Goal: Information Seeking & Learning: Find specific page/section

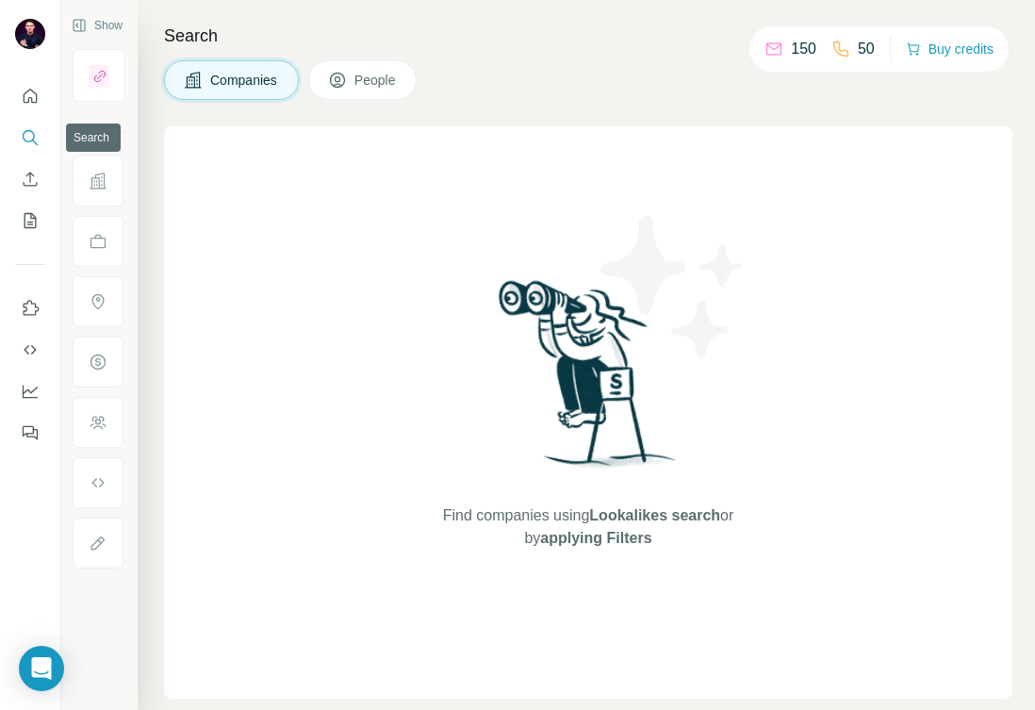
click at [25, 131] on icon "Search" at bounding box center [29, 136] width 12 height 12
click at [335, 91] on button "People" at bounding box center [362, 80] width 109 height 40
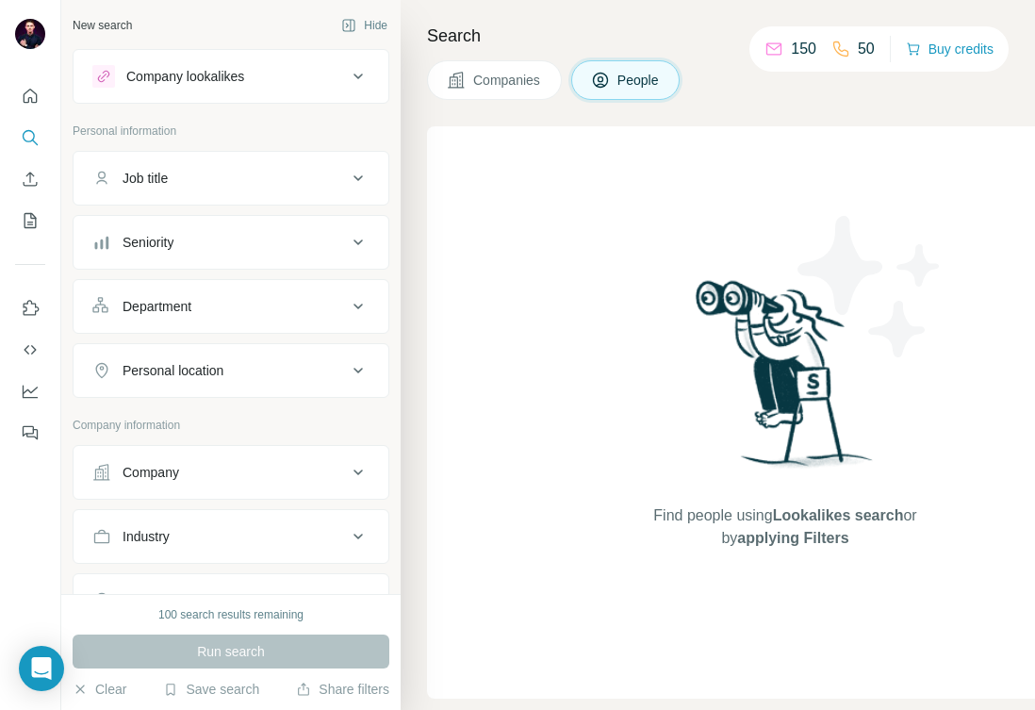
click at [275, 617] on div "100 search results remaining" at bounding box center [230, 614] width 145 height 17
click at [236, 648] on div "Run search" at bounding box center [231, 652] width 317 height 34
click at [293, 74] on div "Company lookalikes" at bounding box center [219, 76] width 255 height 23
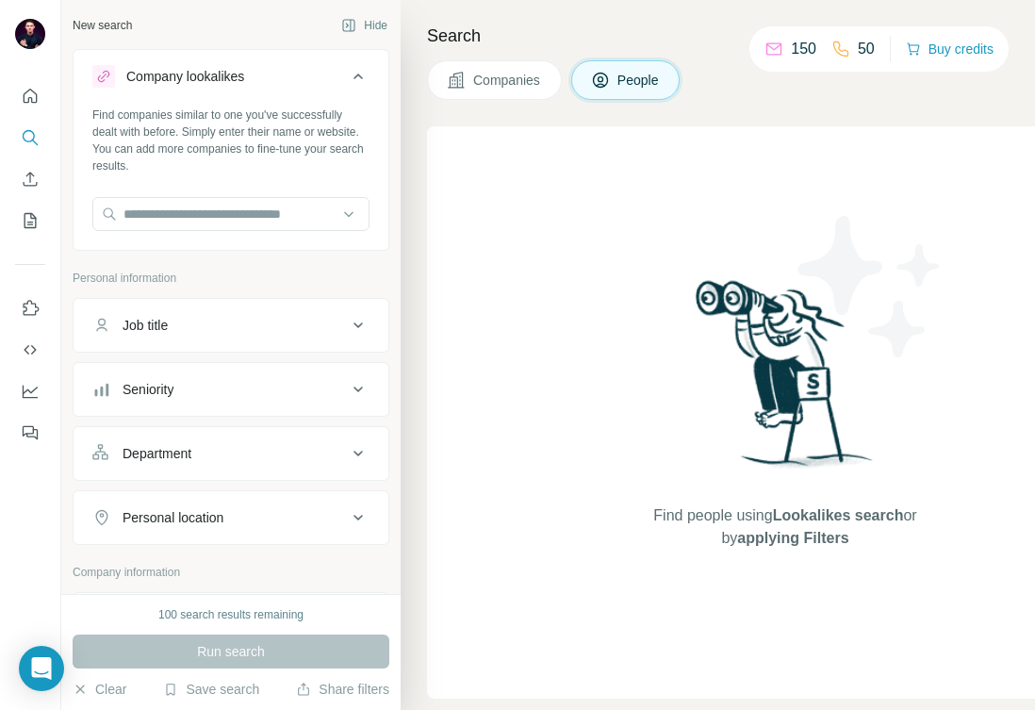
click at [293, 74] on div "Company lookalikes" at bounding box center [219, 76] width 255 height 23
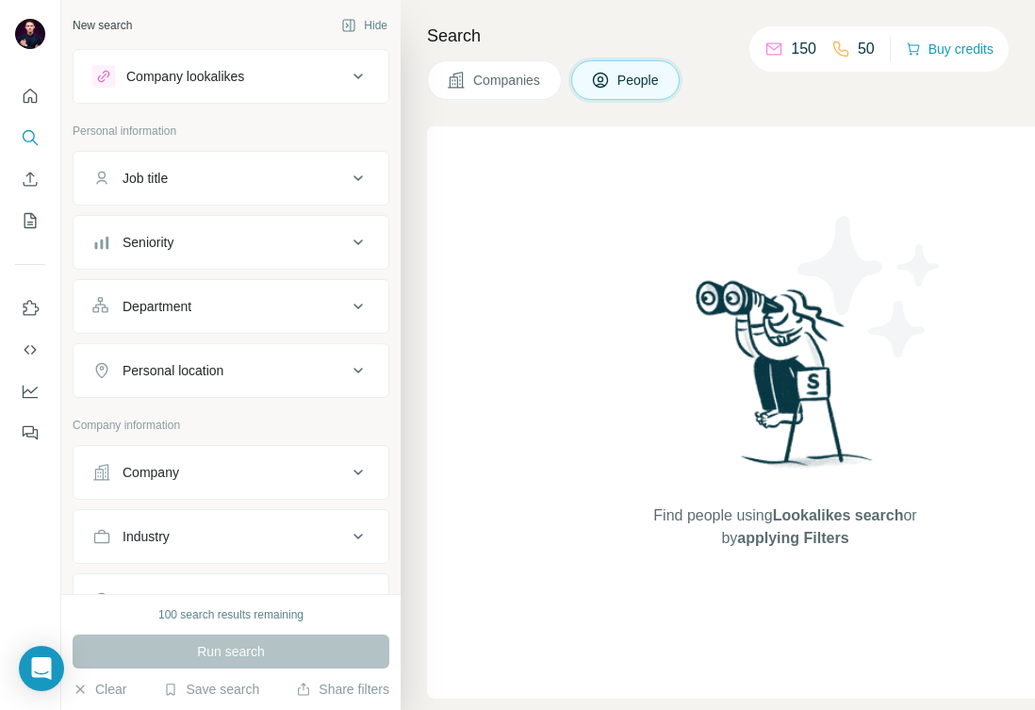
click at [236, 180] on div "Job title" at bounding box center [219, 178] width 255 height 19
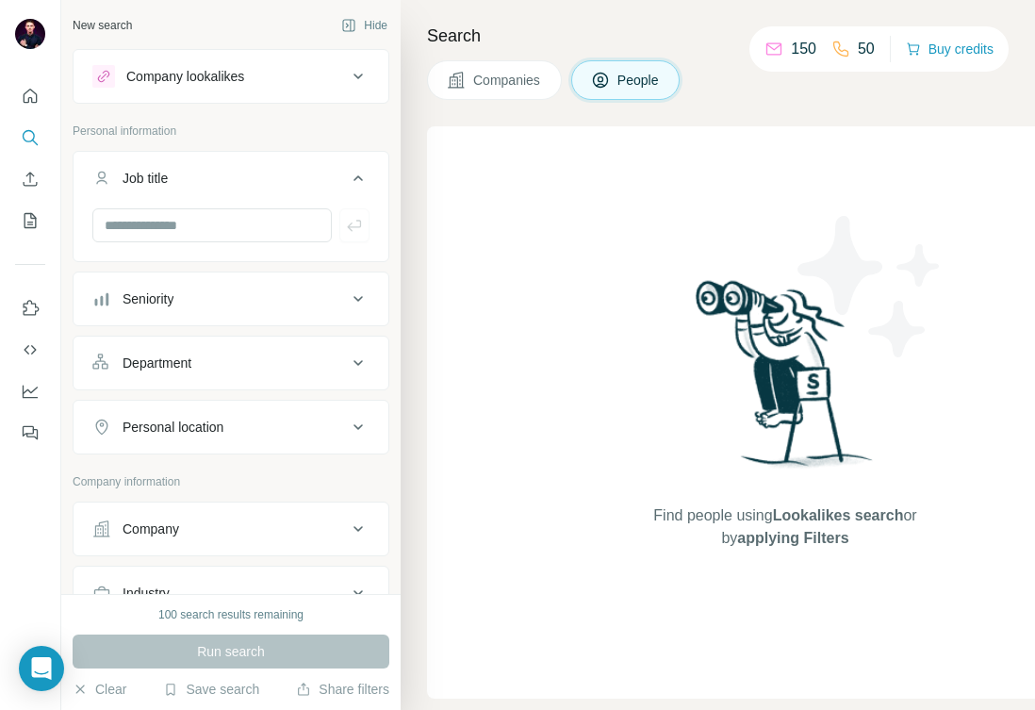
click at [236, 180] on div "Job title" at bounding box center [219, 178] width 255 height 19
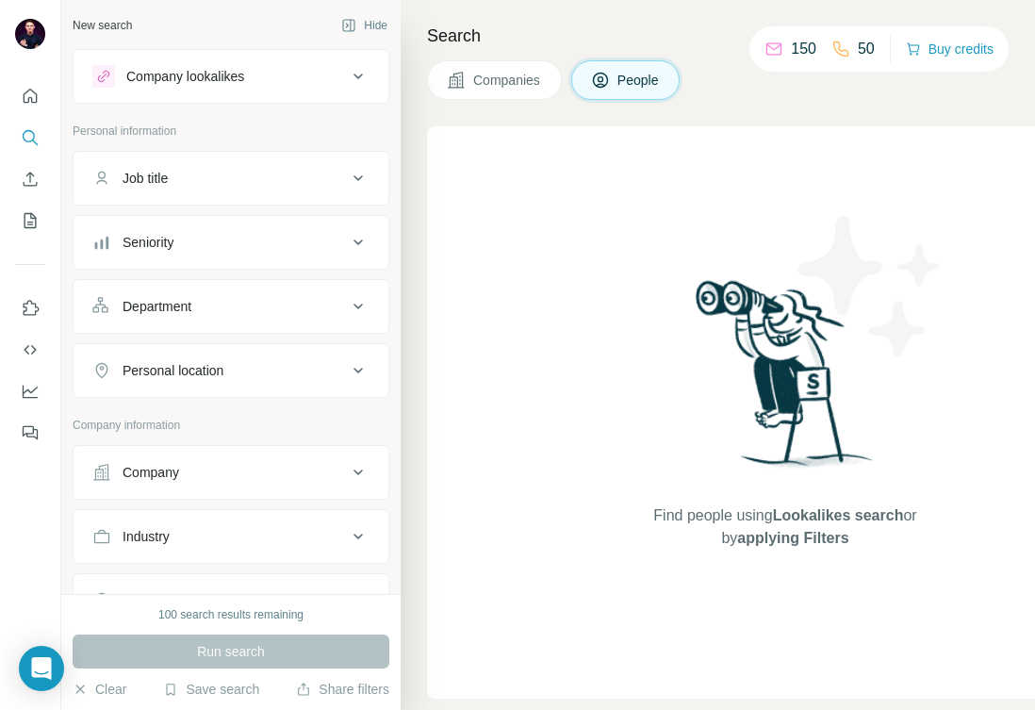
click at [216, 254] on button "Seniority" at bounding box center [231, 242] width 315 height 45
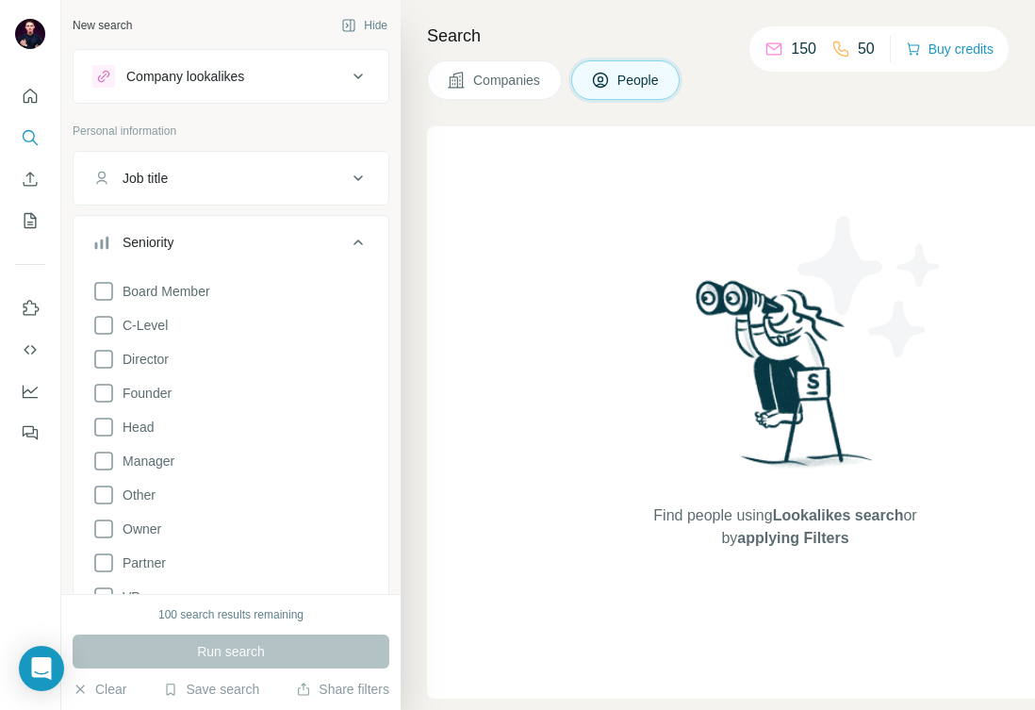
click at [216, 254] on button "Seniority" at bounding box center [231, 246] width 315 height 53
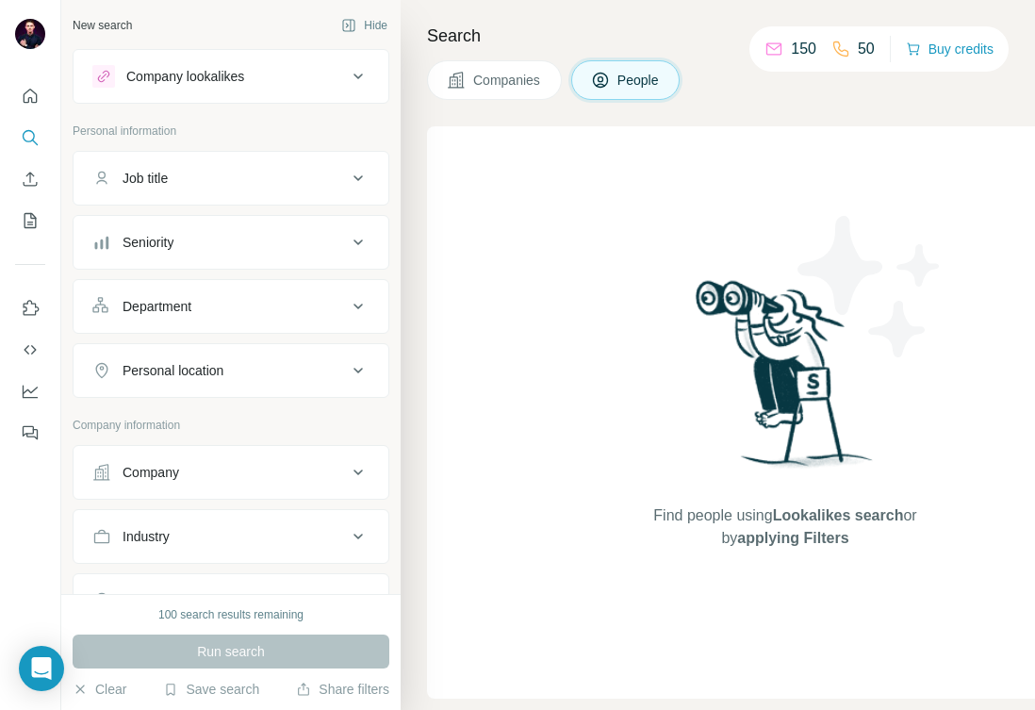
click at [188, 299] on div "Department" at bounding box center [157, 306] width 69 height 19
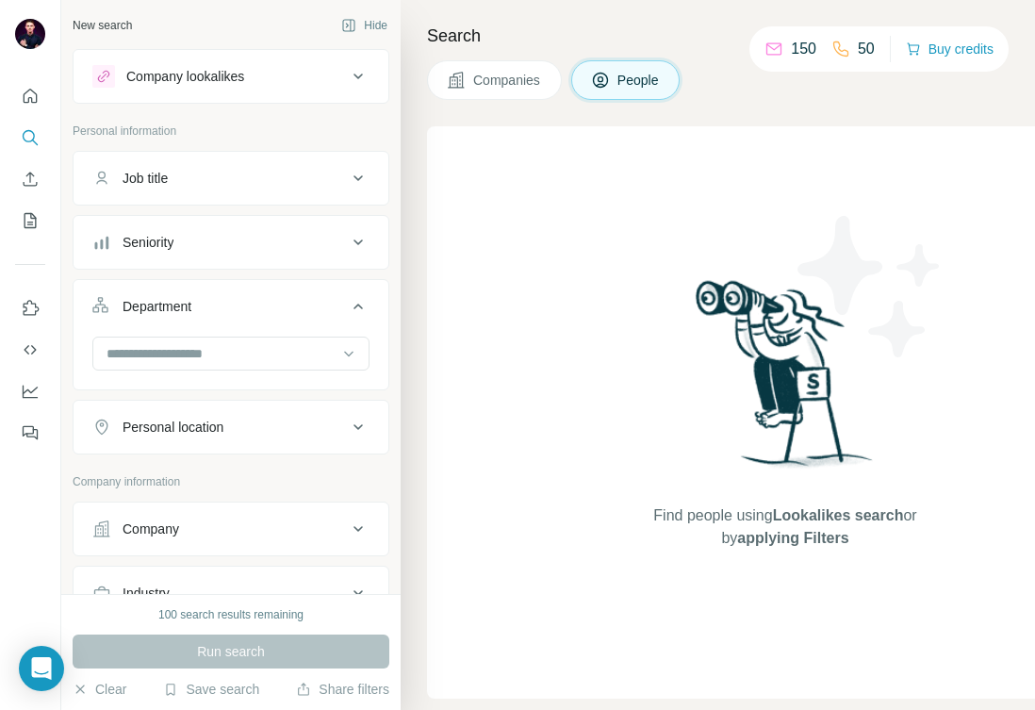
click at [188, 299] on div "Department" at bounding box center [157, 306] width 69 height 19
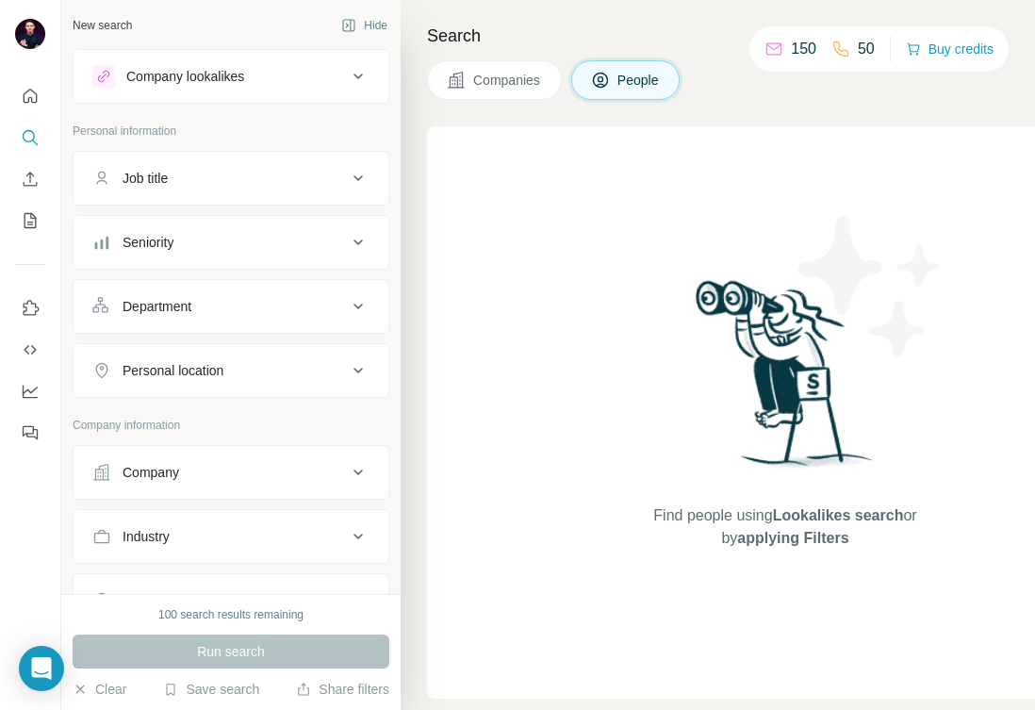
click at [193, 371] on div "Personal location" at bounding box center [173, 370] width 101 height 19
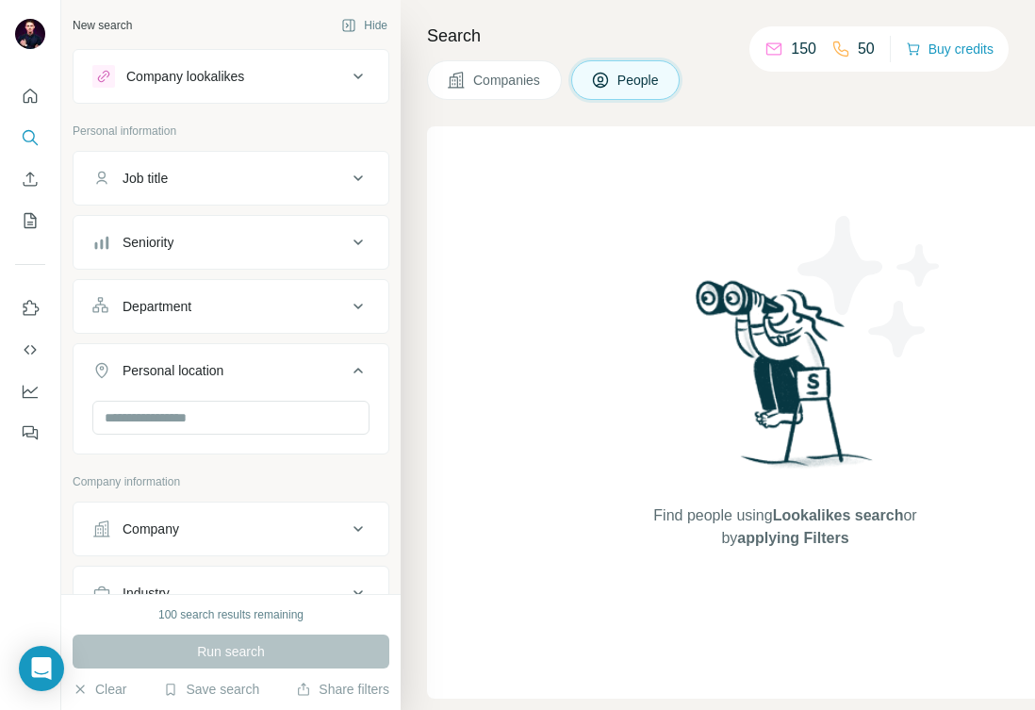
click at [193, 371] on div "Personal location" at bounding box center [173, 370] width 101 height 19
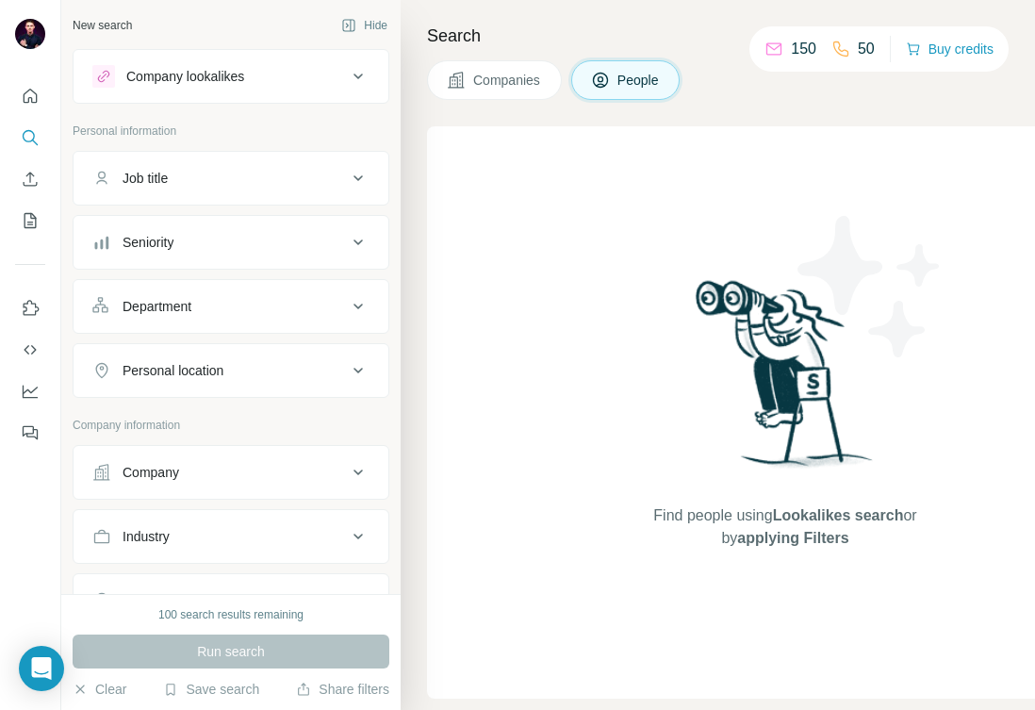
scroll to position [67, 0]
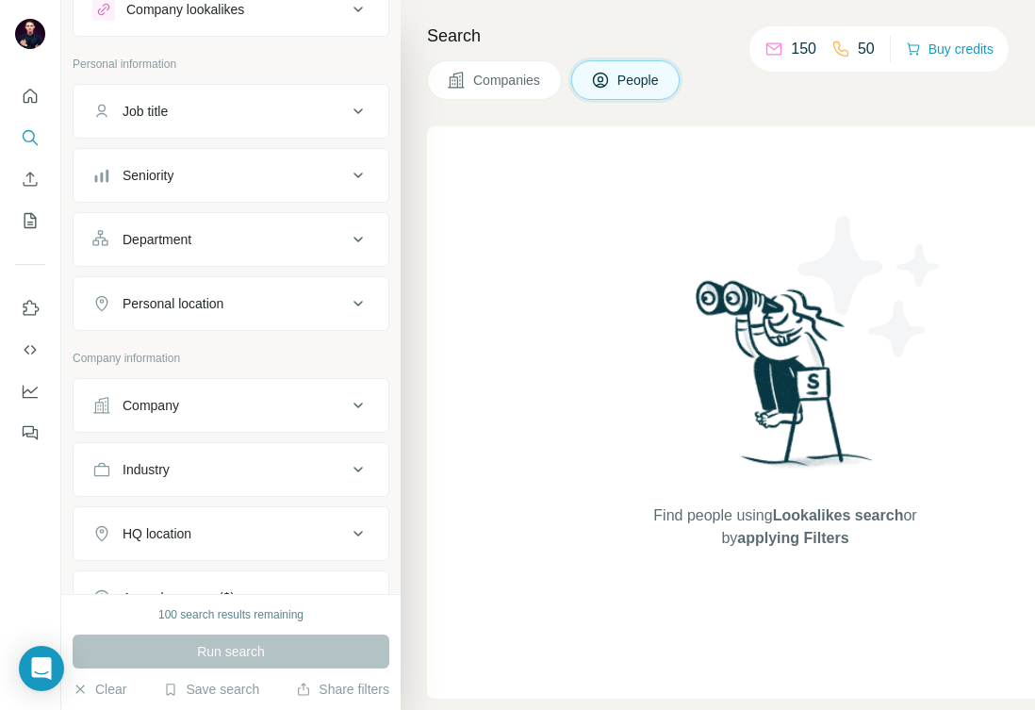
click at [279, 404] on div "Company" at bounding box center [219, 405] width 255 height 19
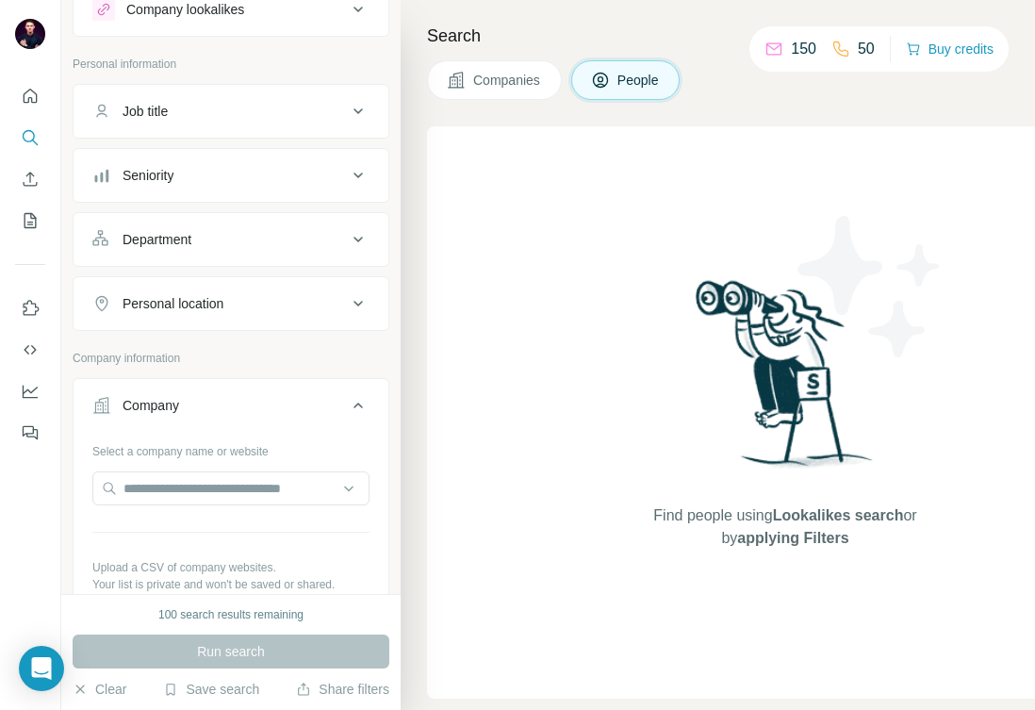
click at [471, 89] on button "Companies" at bounding box center [494, 80] width 135 height 40
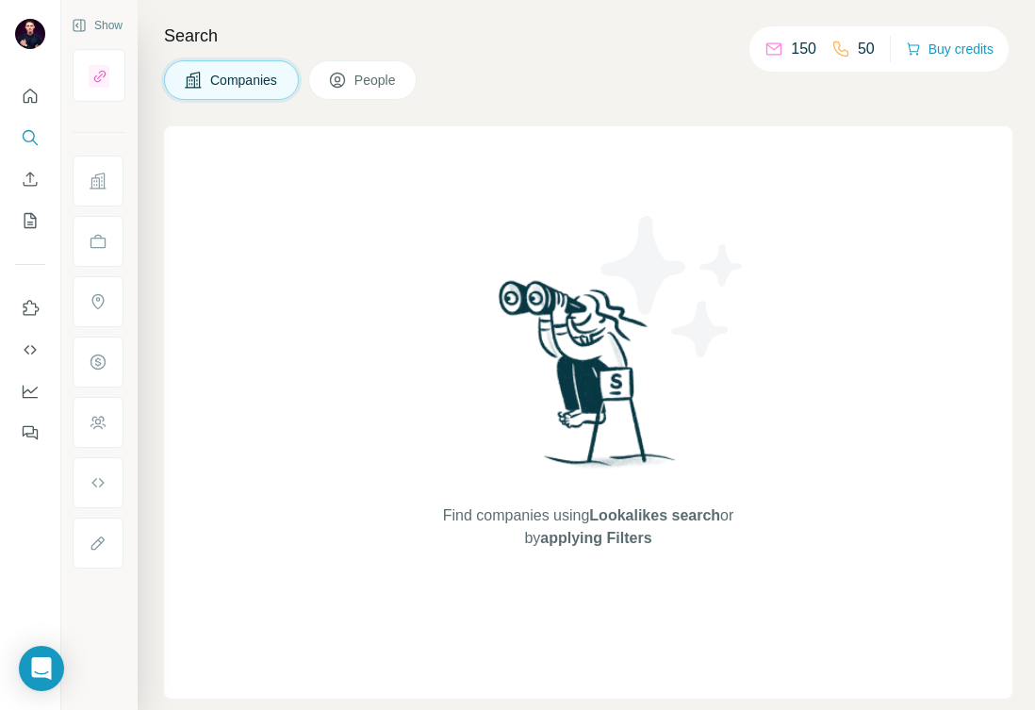
click at [352, 80] on button "People" at bounding box center [362, 80] width 109 height 40
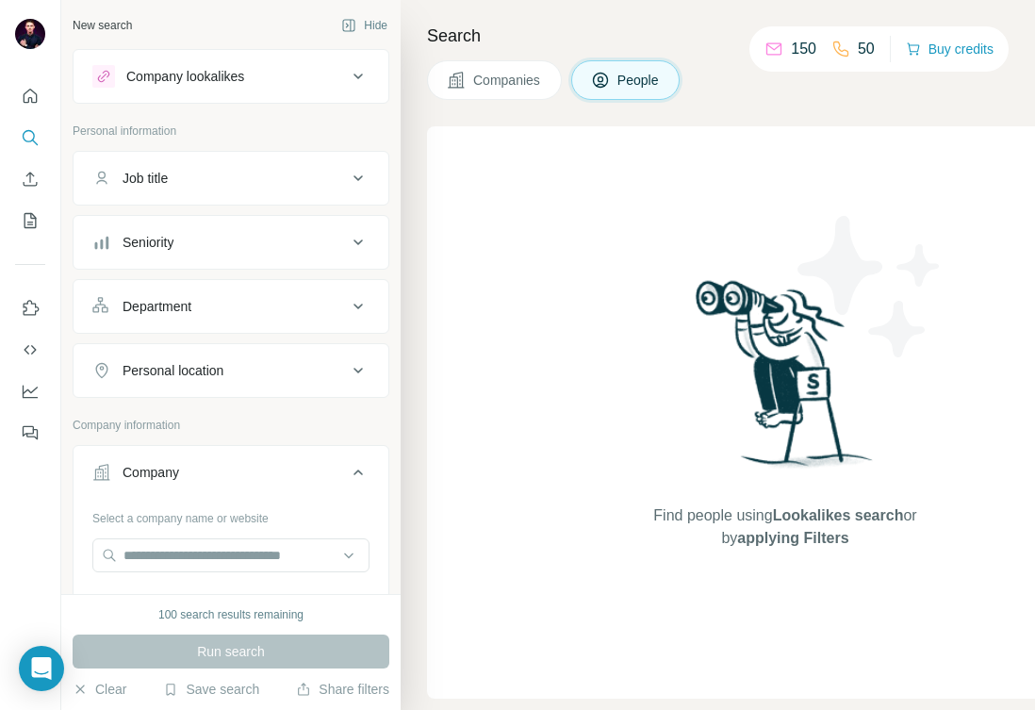
click at [849, 53] on div "50" at bounding box center [853, 49] width 43 height 23
click at [780, 53] on div "150" at bounding box center [791, 49] width 52 height 23
click at [251, 183] on div "Job title" at bounding box center [219, 178] width 255 height 19
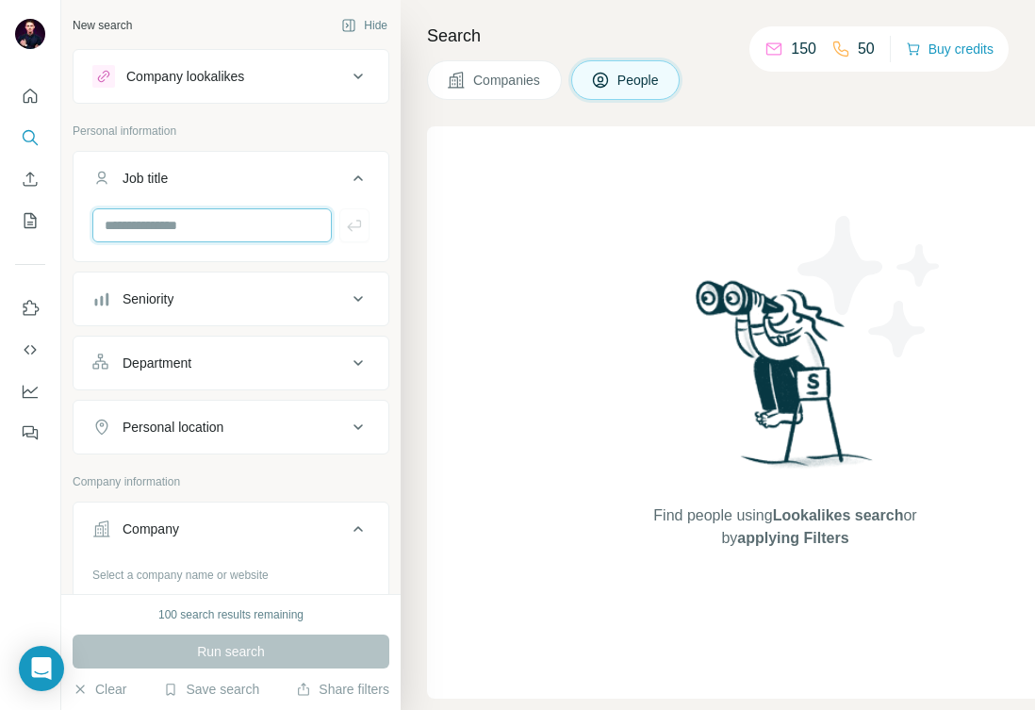
click at [222, 232] on input "text" at bounding box center [211, 225] width 239 height 34
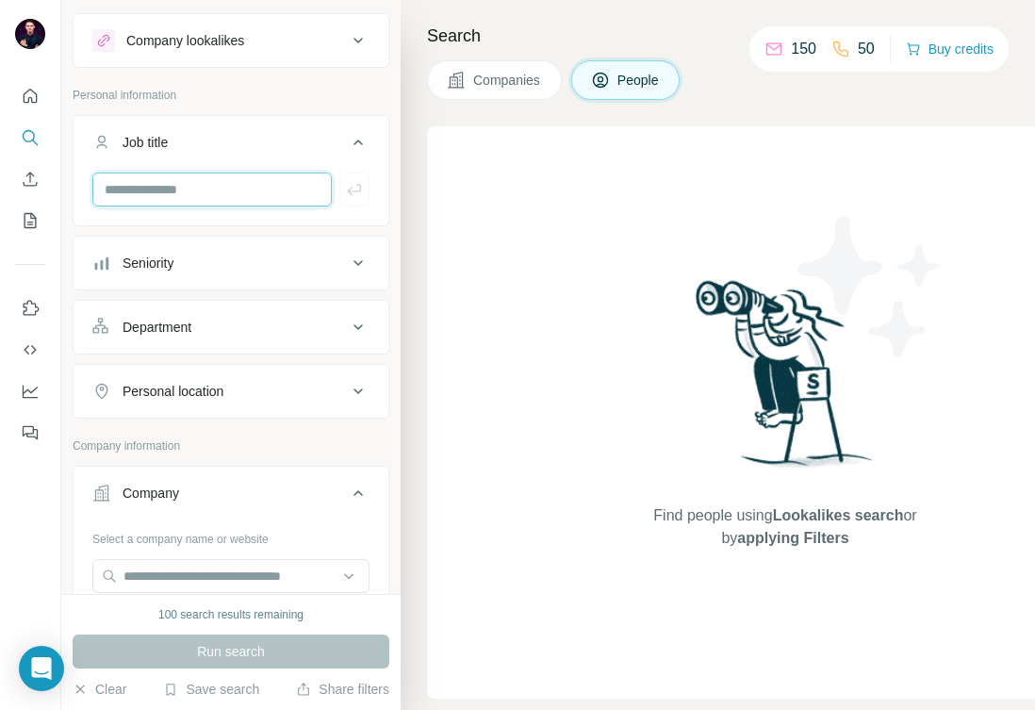
scroll to position [38, 0]
click at [243, 473] on button "Company" at bounding box center [231, 495] width 315 height 53
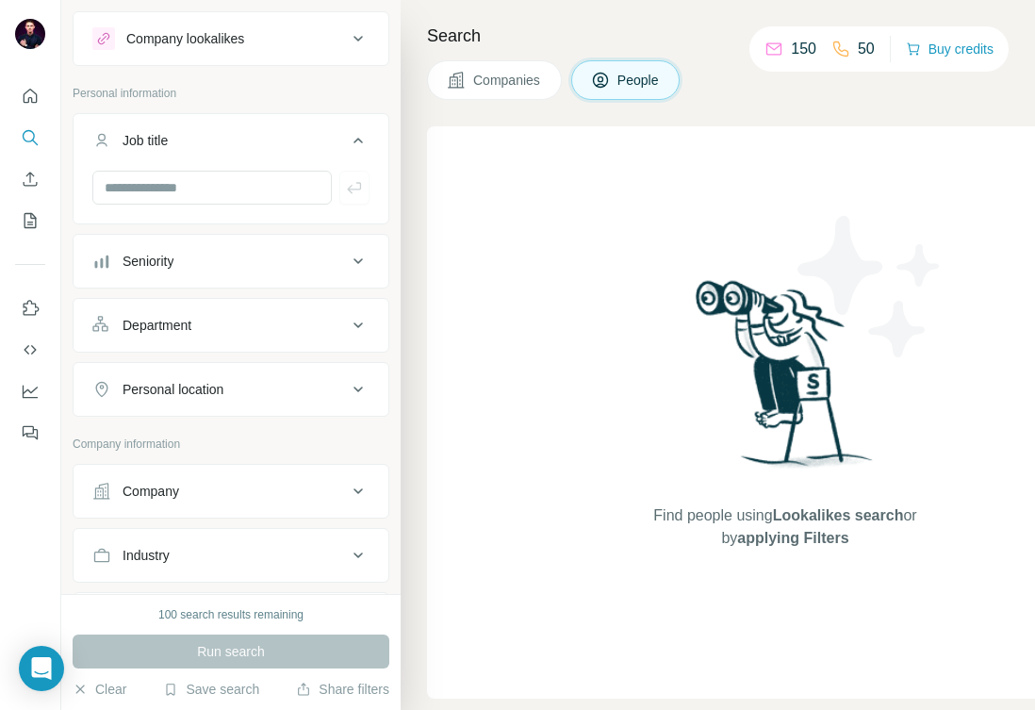
click at [346, 508] on button "Company" at bounding box center [231, 491] width 315 height 45
click at [259, 548] on div "Select a company name or website Upload a CSV of company websites. Your list is…" at bounding box center [230, 624] width 277 height 206
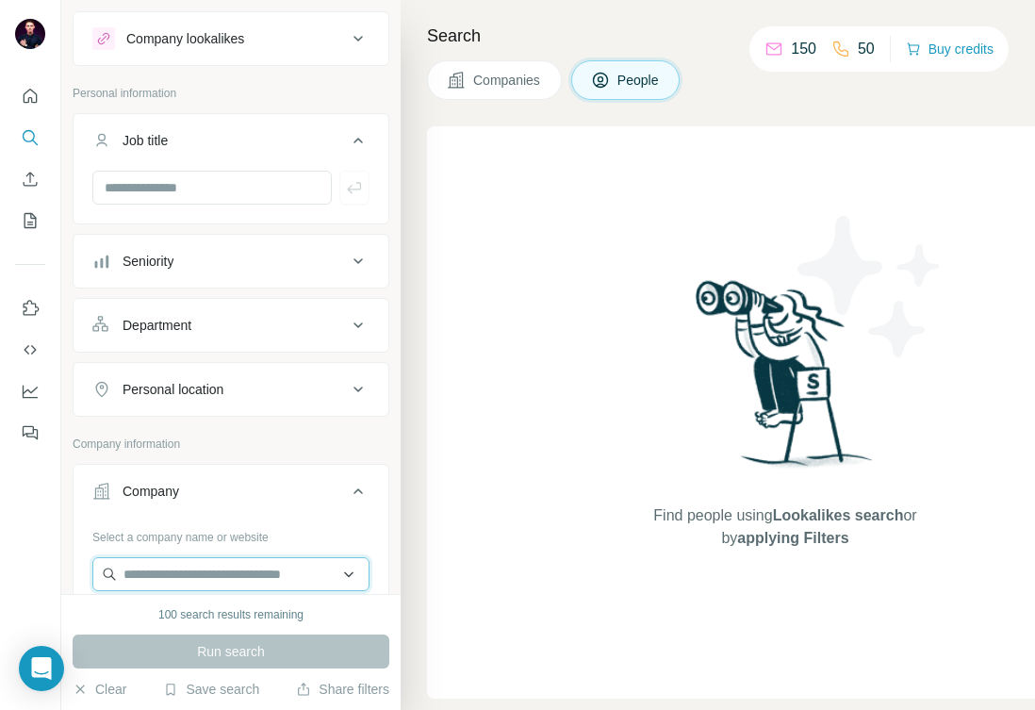
click at [227, 566] on input "text" at bounding box center [230, 574] width 277 height 34
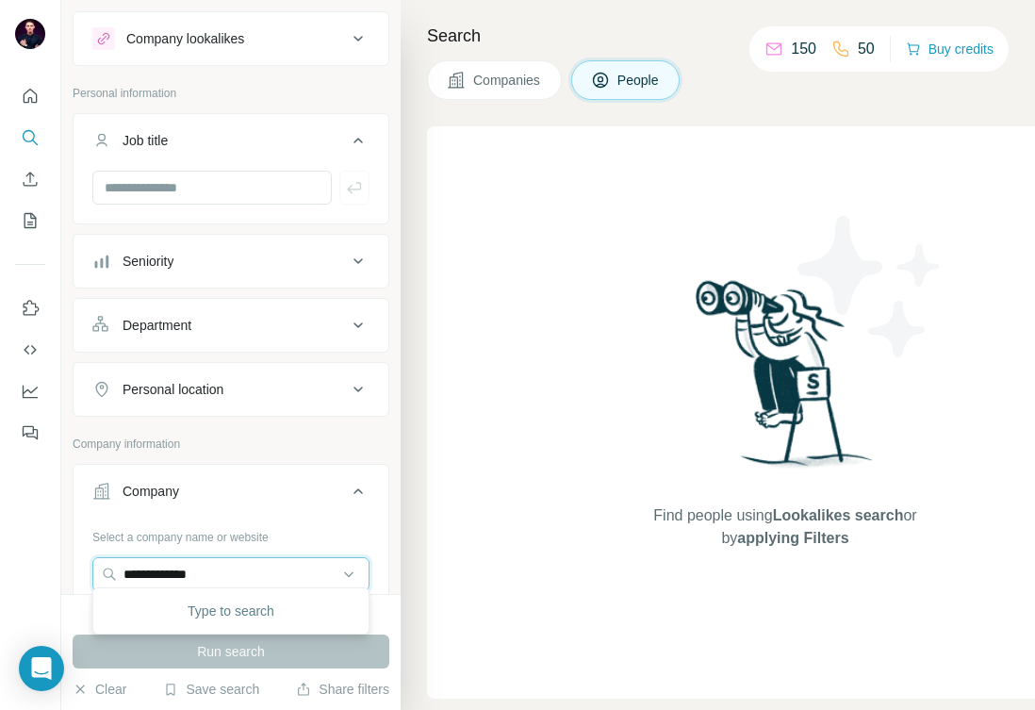
scroll to position [88, 0]
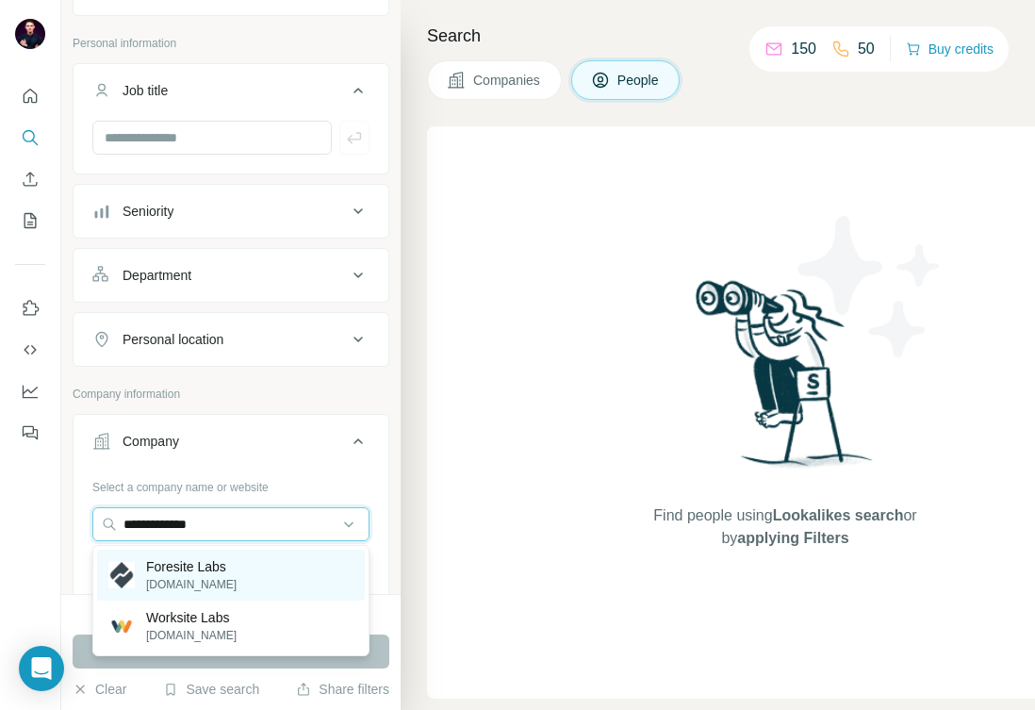
type input "**********"
click at [280, 553] on div "Foresite Labs [DOMAIN_NAME]" at bounding box center [231, 575] width 268 height 51
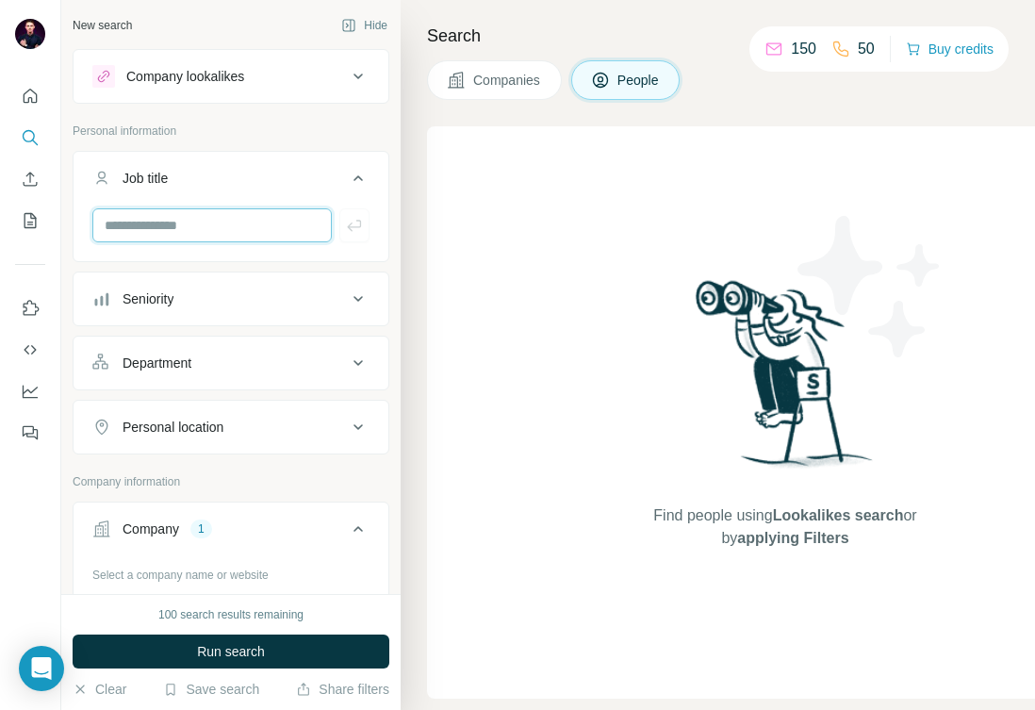
click at [231, 210] on input "text" at bounding box center [211, 225] width 239 height 34
paste input "**********"
type input "**********"
click at [353, 229] on icon "button" at bounding box center [354, 225] width 19 height 19
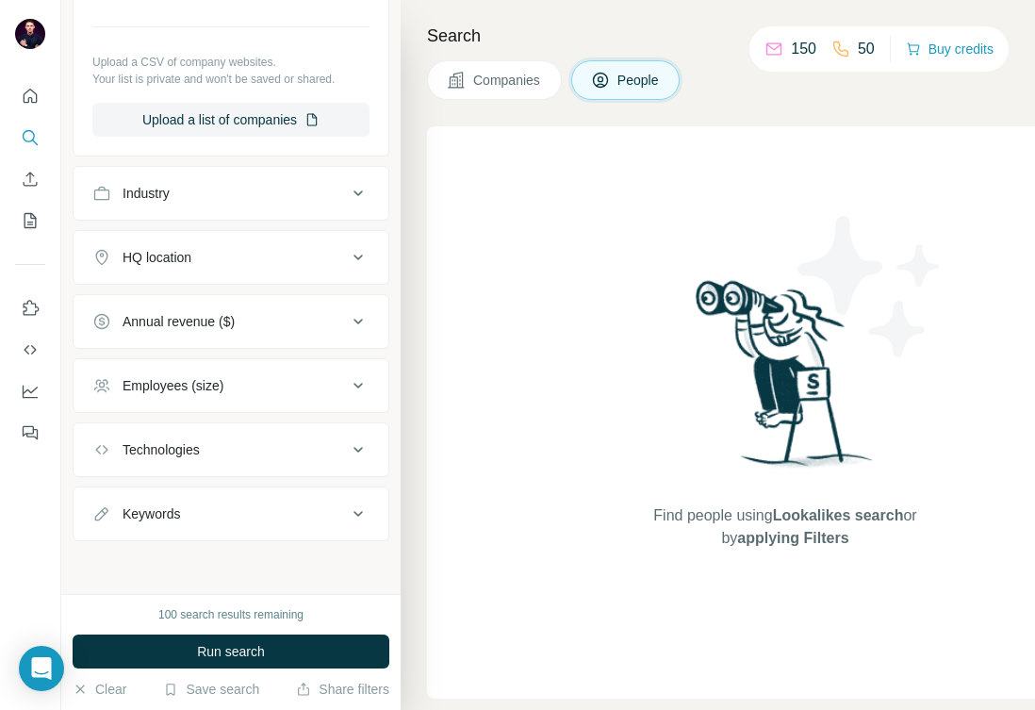
scroll to position [762, 0]
click at [267, 504] on div "Keywords" at bounding box center [219, 513] width 255 height 19
click at [286, 549] on input "text" at bounding box center [211, 560] width 239 height 34
paste input "**********"
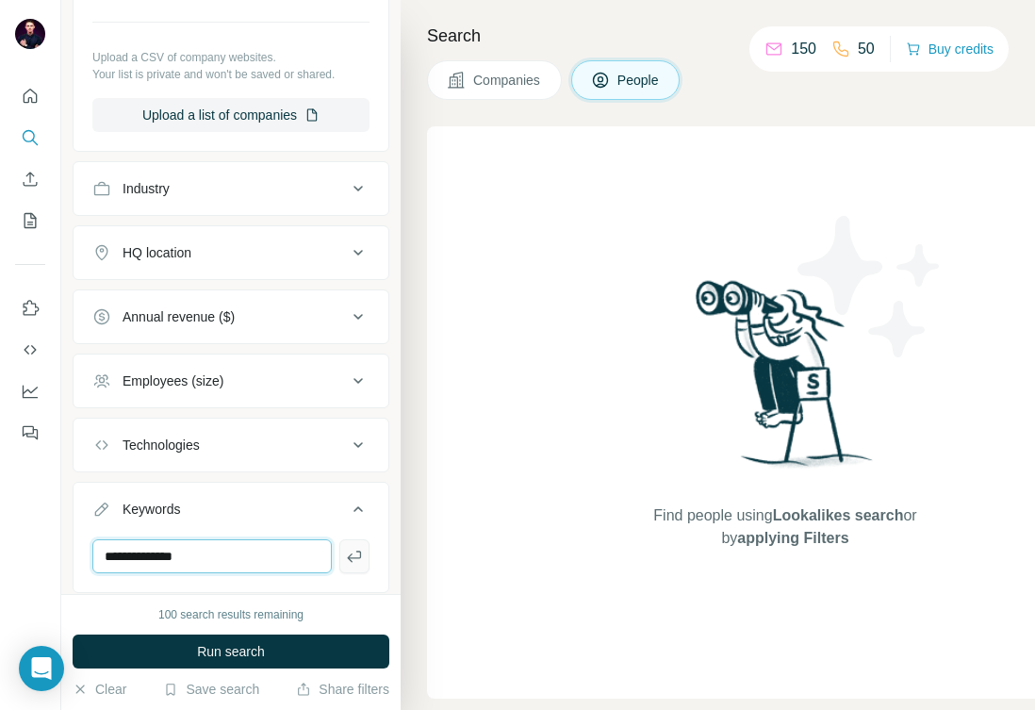
type input "**********"
click at [355, 547] on button "button" at bounding box center [354, 556] width 30 height 34
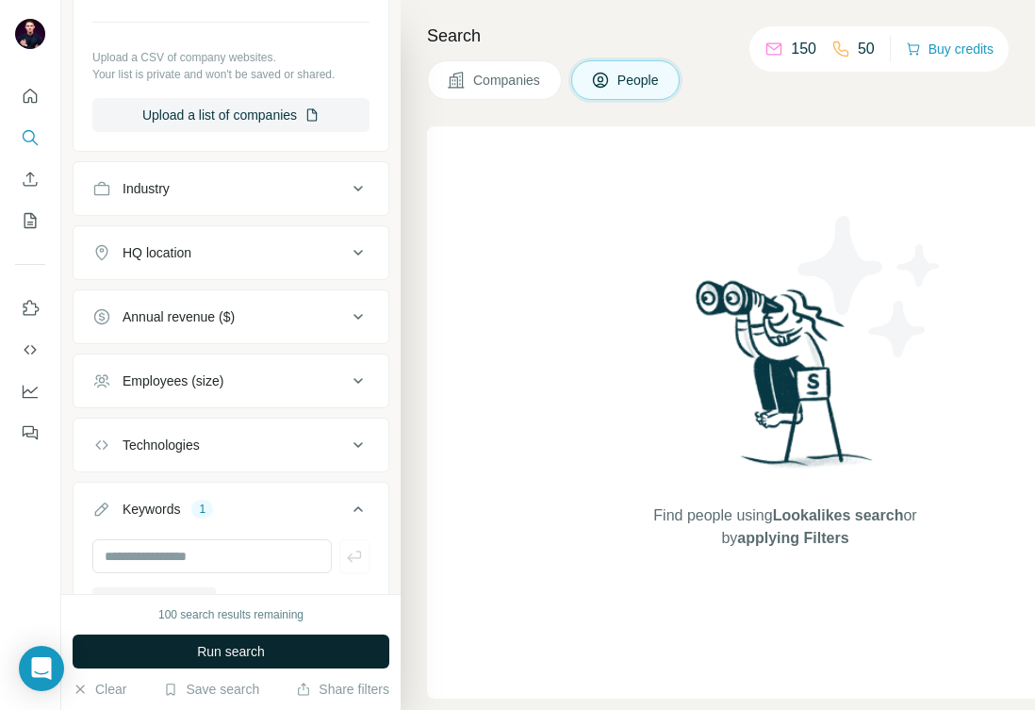
click at [276, 642] on button "Run search" at bounding box center [231, 652] width 317 height 34
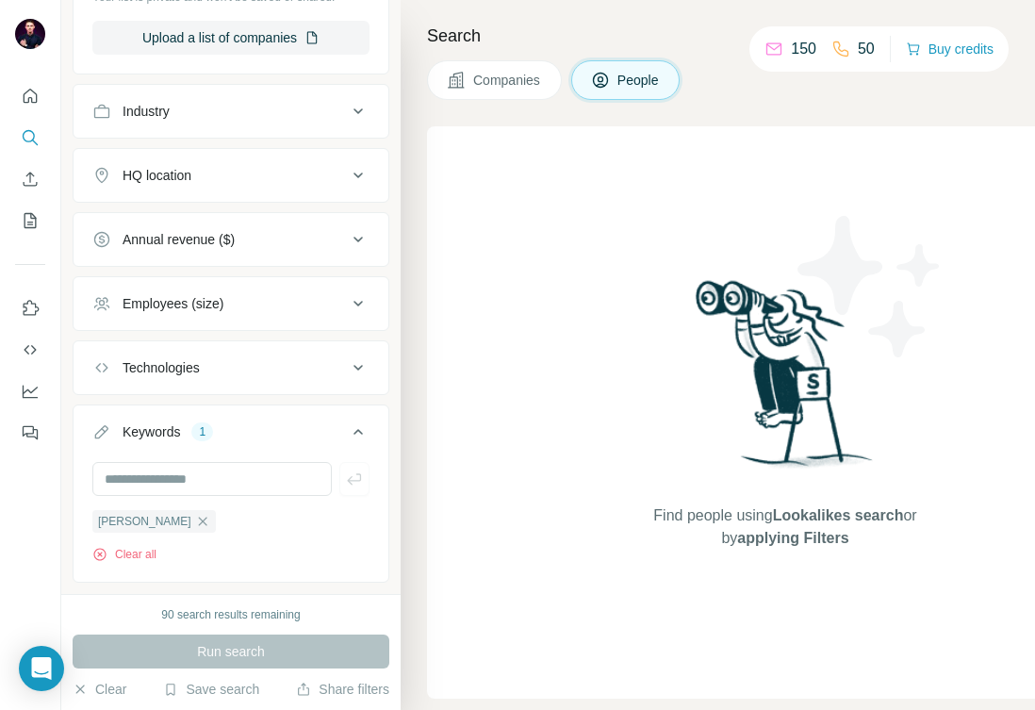
scroll to position [885, 0]
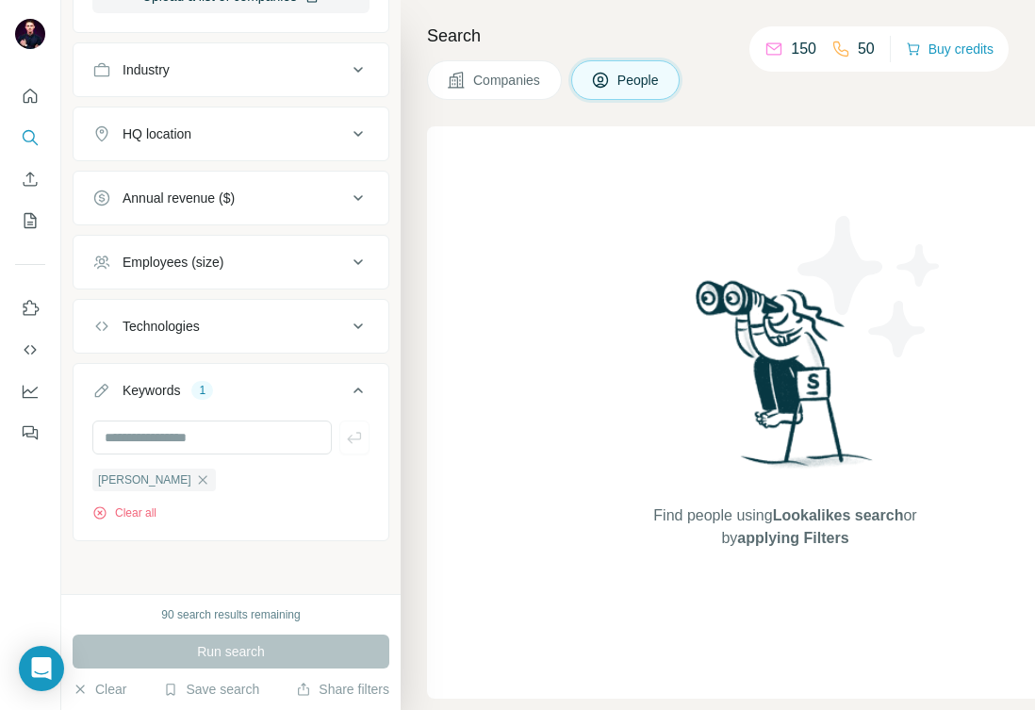
click at [256, 614] on div "90 search results remaining" at bounding box center [230, 614] width 139 height 17
click at [731, 517] on span "Find people using Lookalikes search or by applying Filters" at bounding box center [786, 526] width 302 height 45
click at [199, 479] on icon "button" at bounding box center [202, 479] width 8 height 8
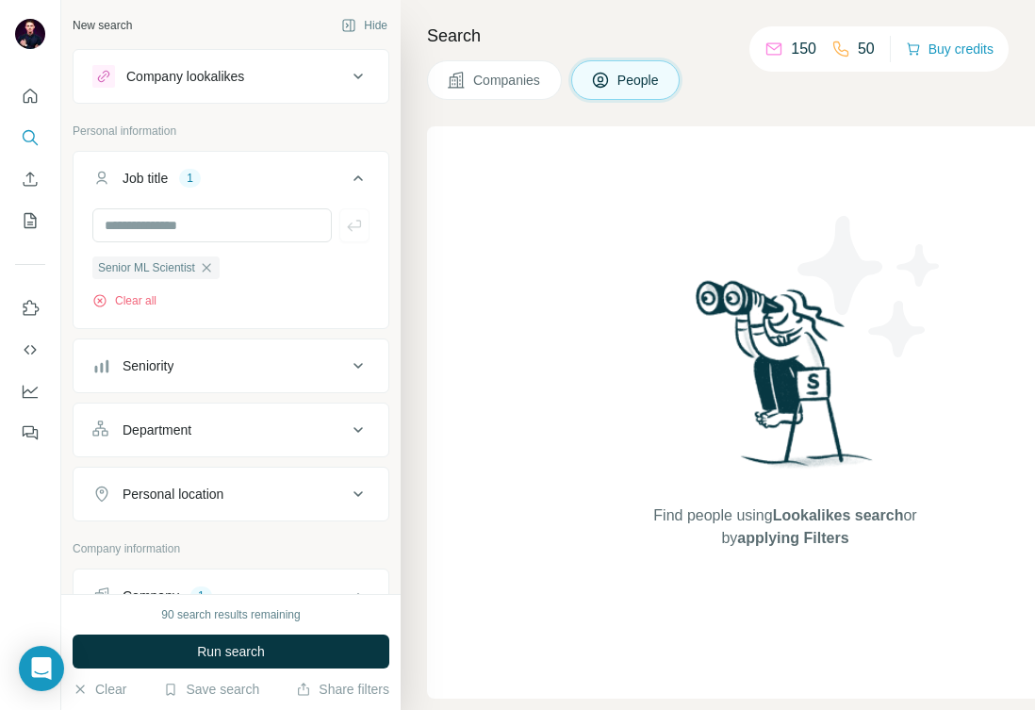
click at [288, 83] on div "Company lookalikes" at bounding box center [219, 76] width 255 height 23
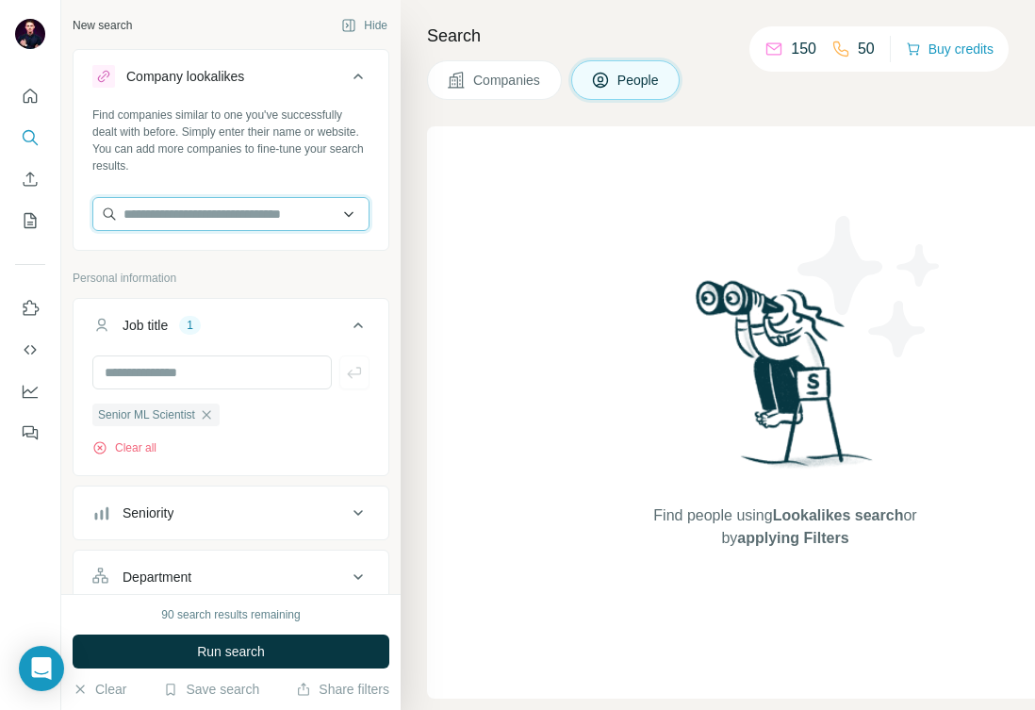
click at [225, 216] on input "text" at bounding box center [230, 214] width 277 height 34
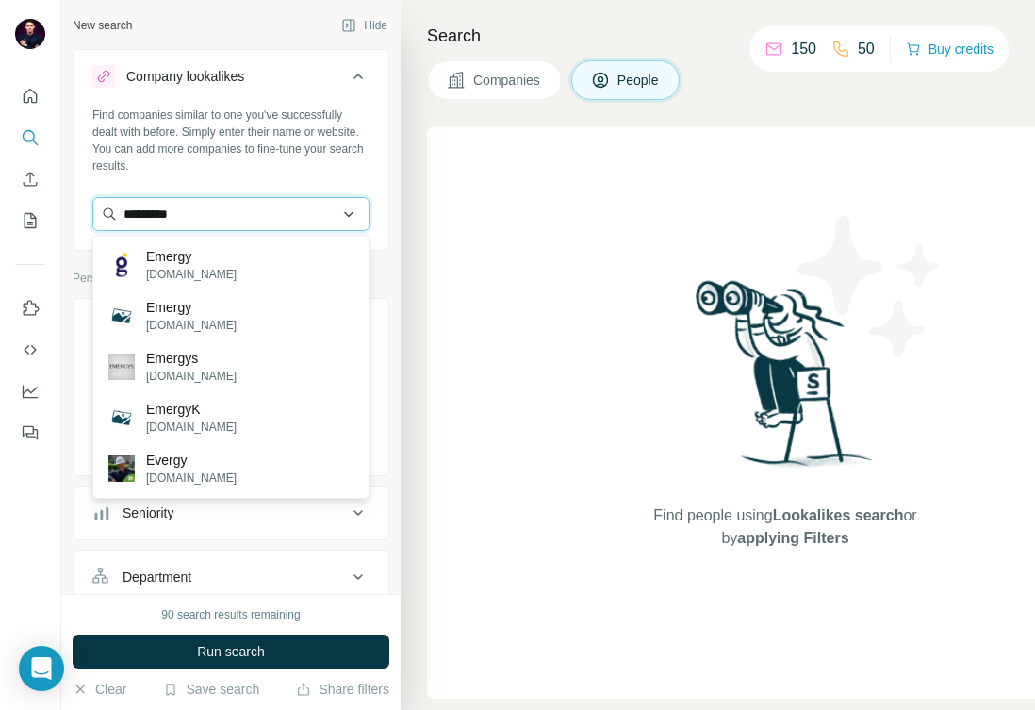
type input "**********"
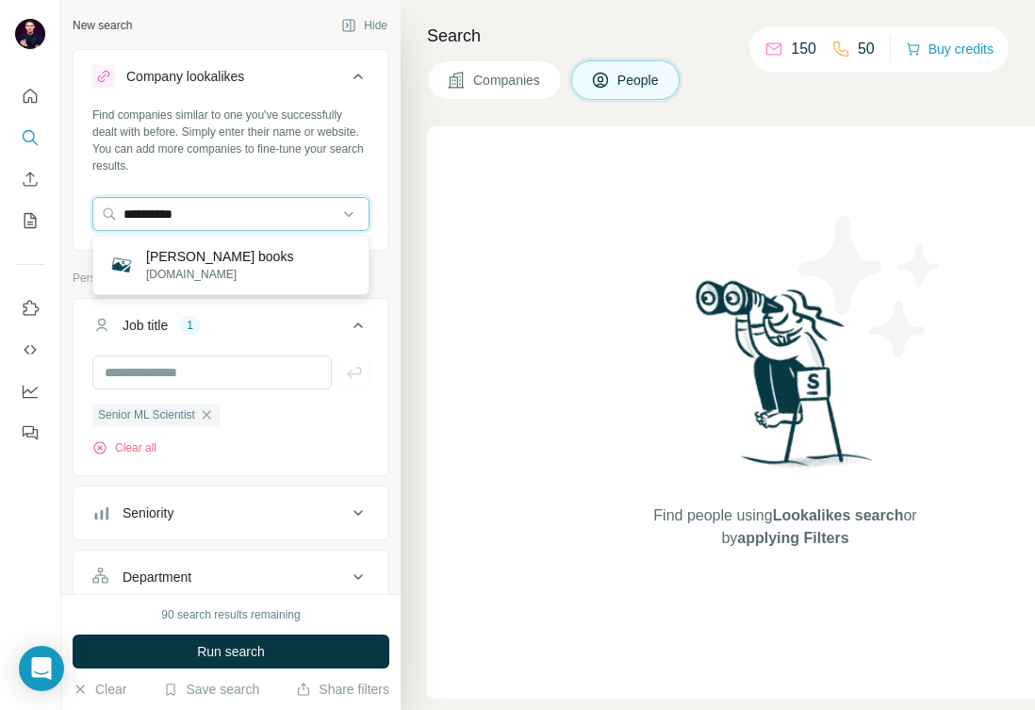
drag, startPoint x: 271, startPoint y: 222, endPoint x: 91, endPoint y: 220, distance: 180.1
click at [91, 220] on div "**********" at bounding box center [231, 177] width 315 height 140
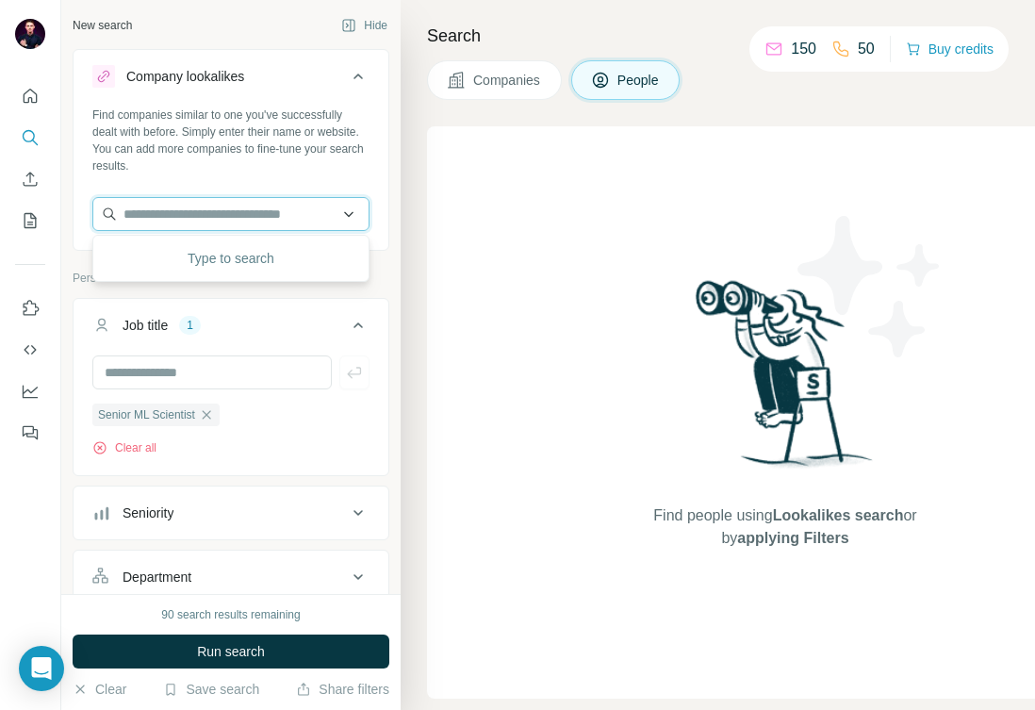
click at [199, 222] on input "text" at bounding box center [230, 214] width 277 height 34
paste input "**********"
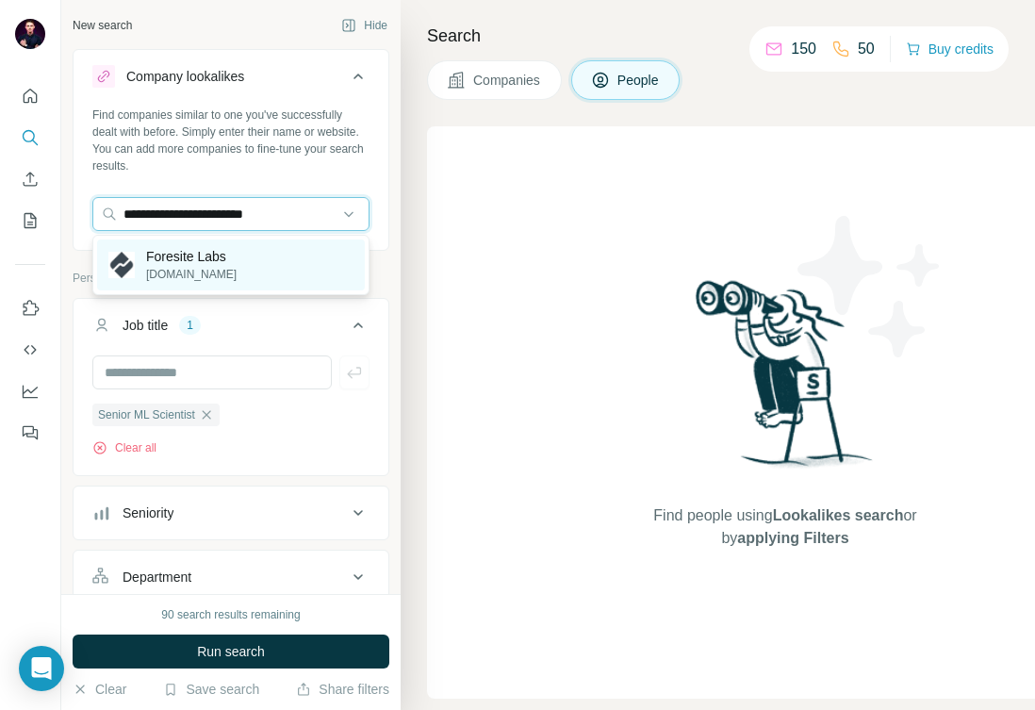
type input "**********"
click at [311, 258] on div "Foresite Labs [DOMAIN_NAME]" at bounding box center [231, 264] width 268 height 51
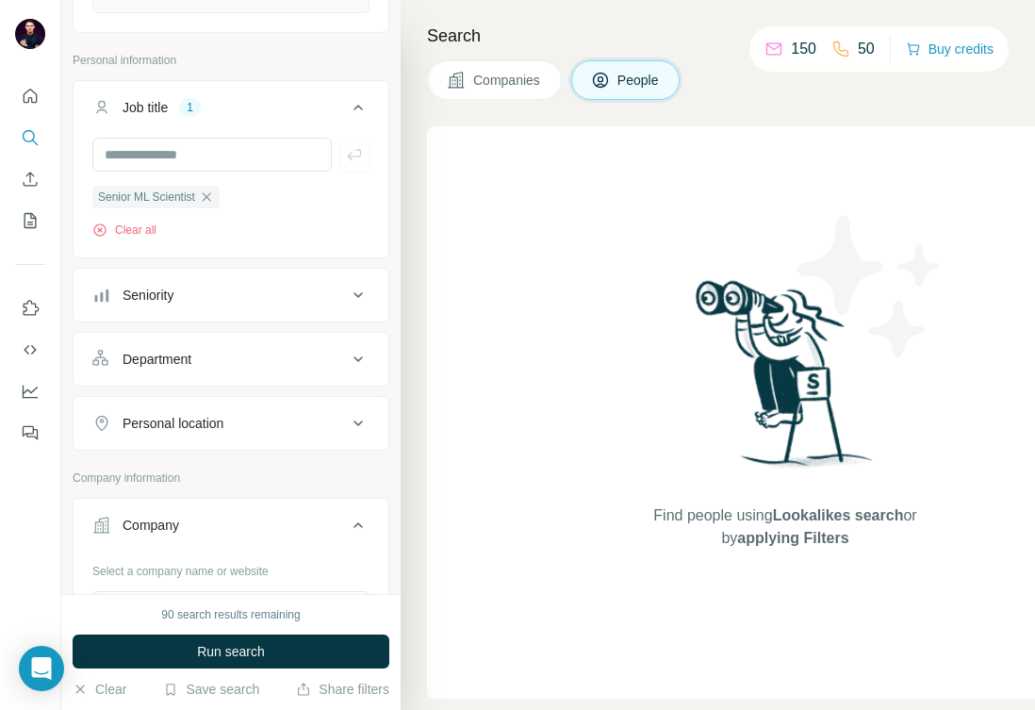
scroll to position [434, 0]
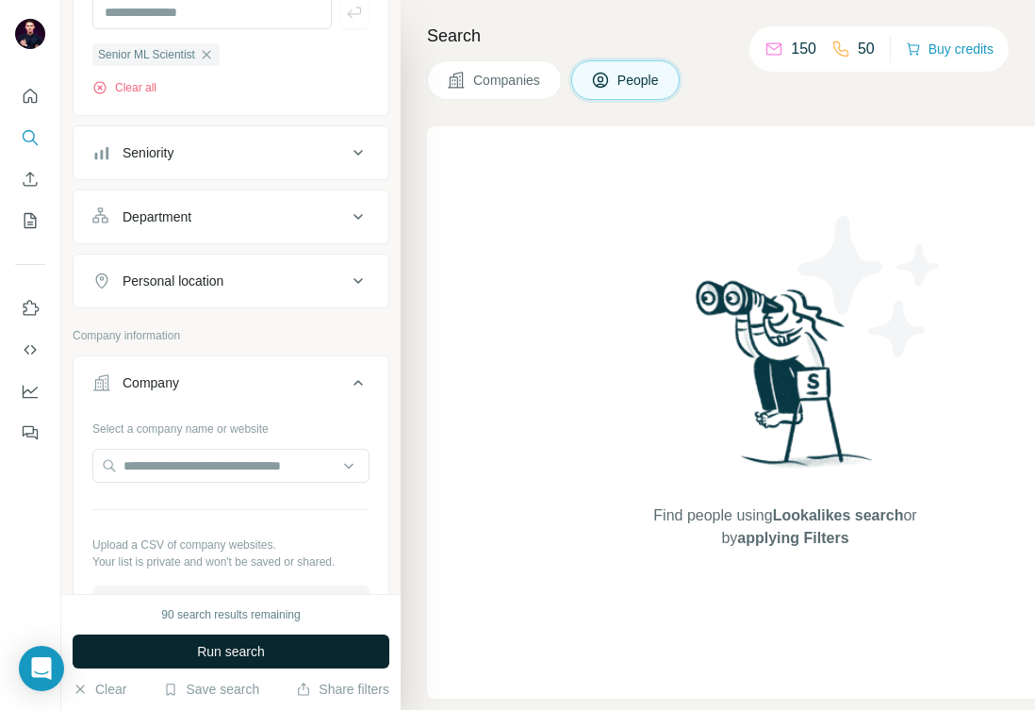
click at [232, 649] on span "Run search" at bounding box center [231, 651] width 68 height 19
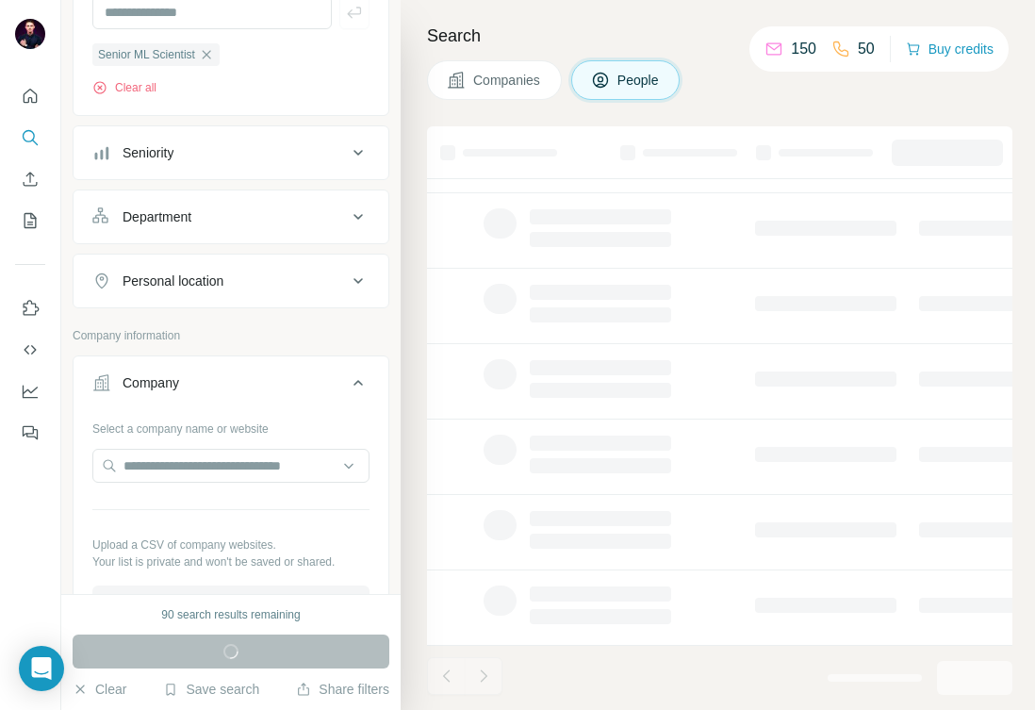
scroll to position [0, 0]
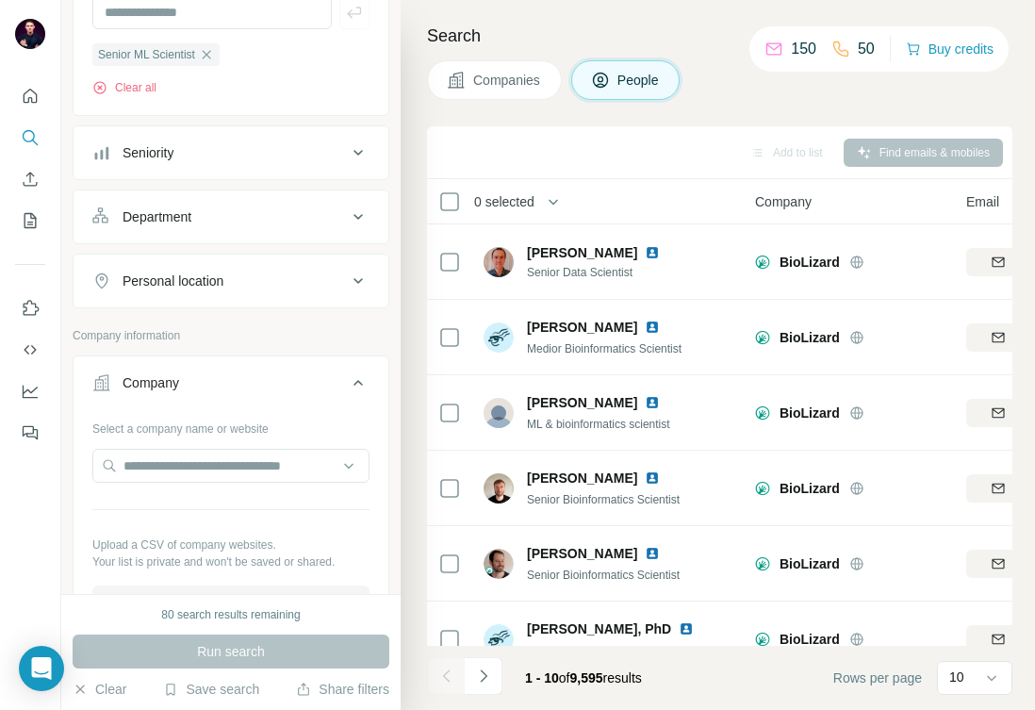
click at [889, 150] on div "Add to list Find emails & mobiles" at bounding box center [720, 152] width 567 height 33
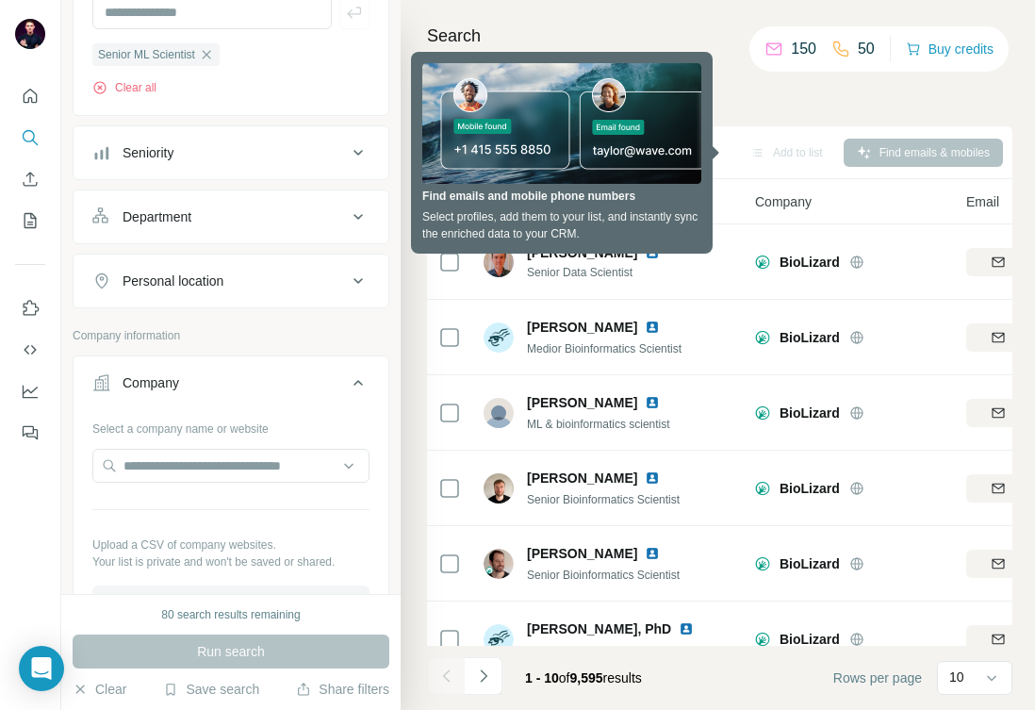
click at [761, 99] on div "Companies People" at bounding box center [720, 80] width 586 height 40
click at [606, 104] on div "Search Companies People Add to list Find emails & mobiles 0 selected People Com…" at bounding box center [718, 355] width 635 height 710
click at [592, 205] on div "0 selected" at bounding box center [577, 201] width 279 height 22
click at [635, 192] on div "0 selected" at bounding box center [577, 201] width 279 height 22
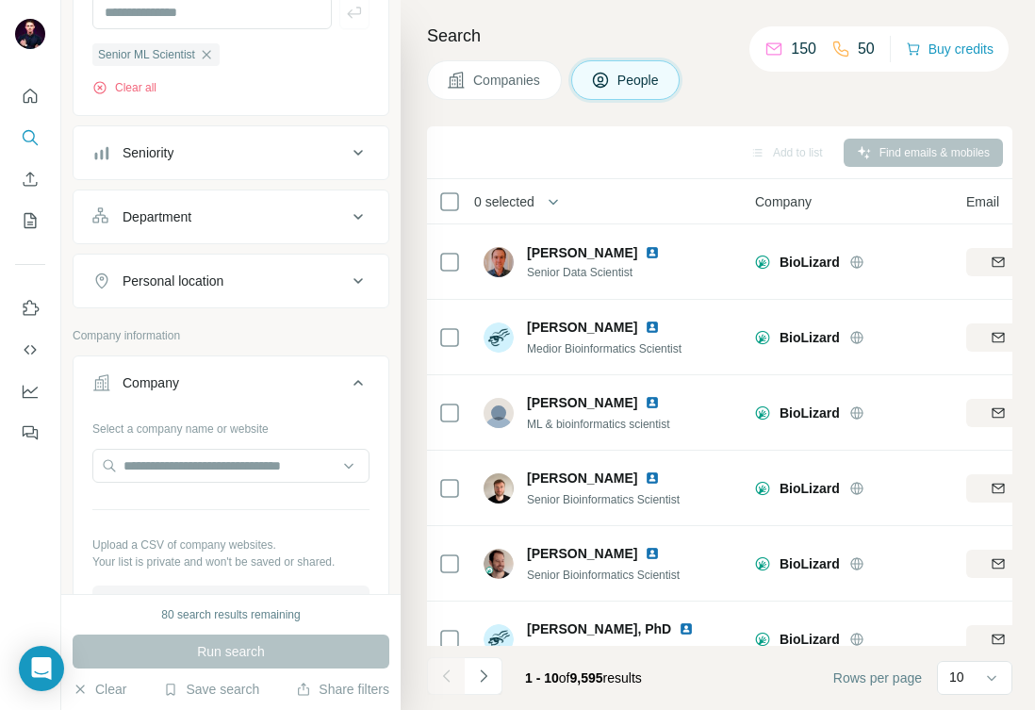
click at [938, 152] on div "Add to list Find emails & mobiles" at bounding box center [720, 152] width 567 height 33
click at [904, 154] on div "Add to list Find emails & mobiles" at bounding box center [720, 152] width 567 height 33
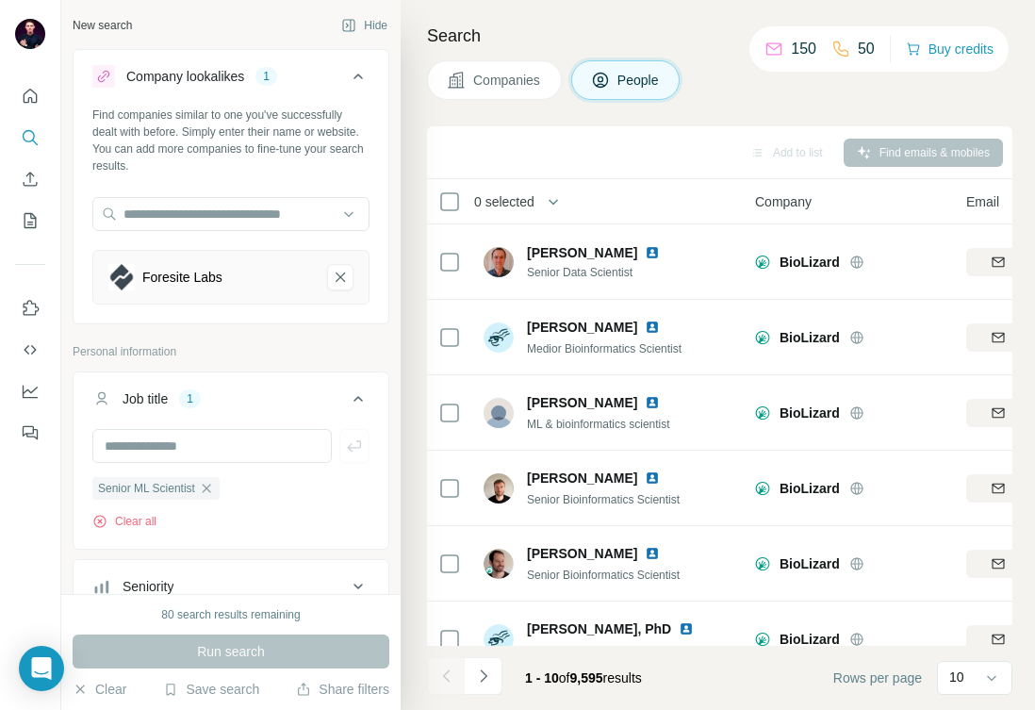
click at [880, 157] on div "Add to list Find emails & mobiles" at bounding box center [720, 152] width 567 height 33
click at [893, 155] on div "Add to list Find emails & mobiles" at bounding box center [720, 152] width 567 height 33
click at [833, 146] on div "Add to list Find emails & mobiles" at bounding box center [720, 152] width 567 height 33
click at [541, 207] on button "button" at bounding box center [554, 202] width 38 height 38
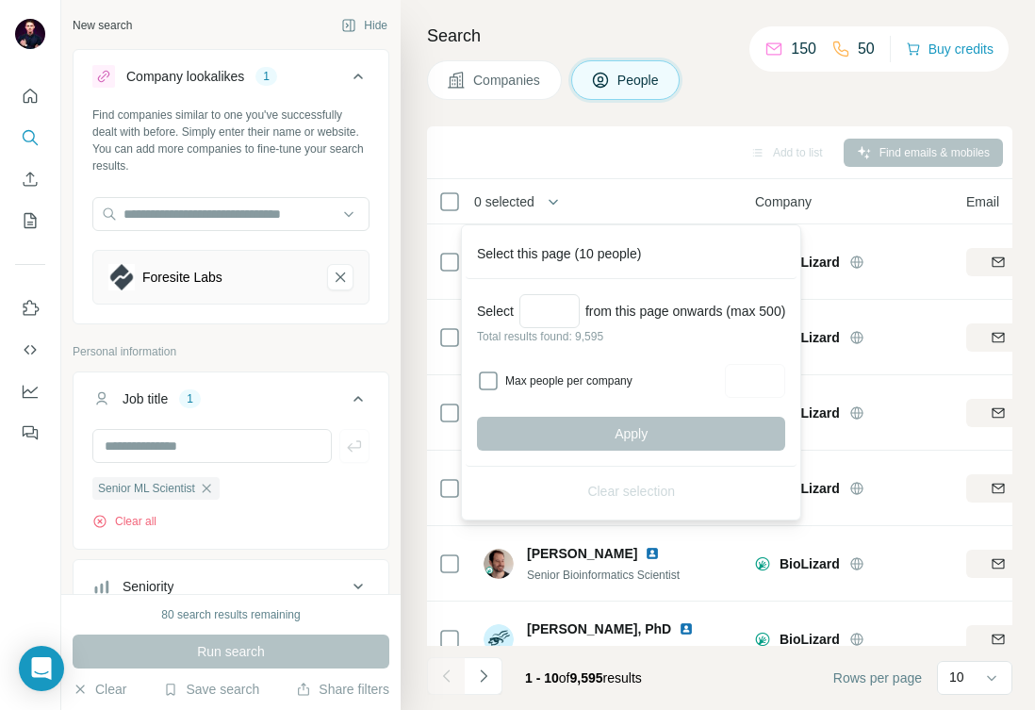
click at [579, 171] on div "Add to list Find emails & mobiles" at bounding box center [720, 152] width 586 height 53
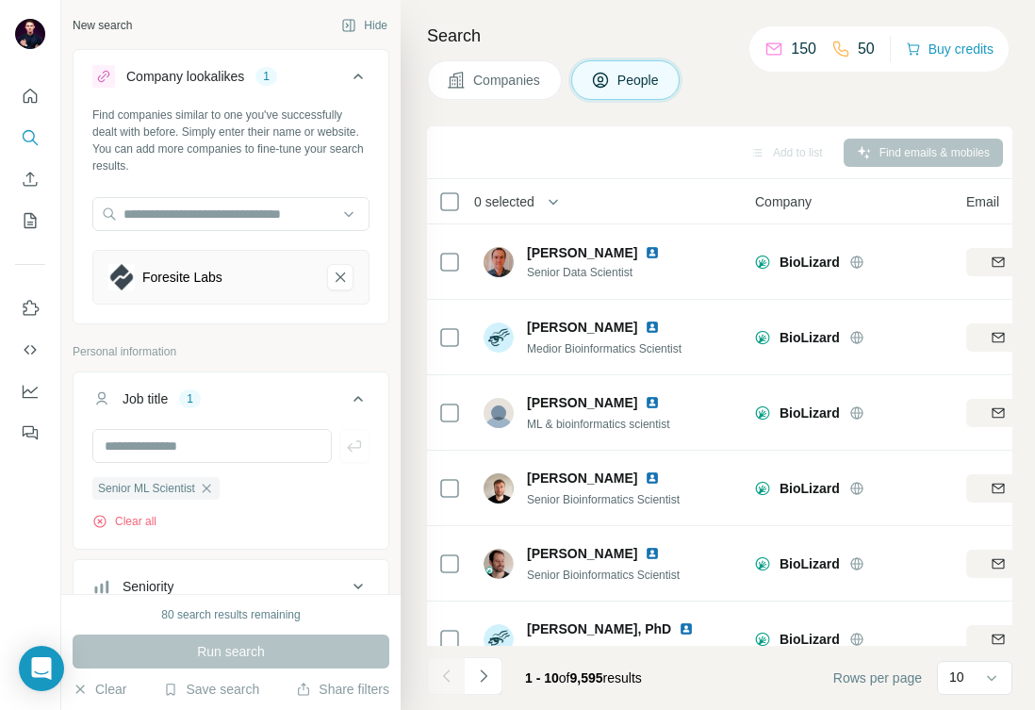
click at [477, 62] on button "Companies" at bounding box center [494, 80] width 135 height 40
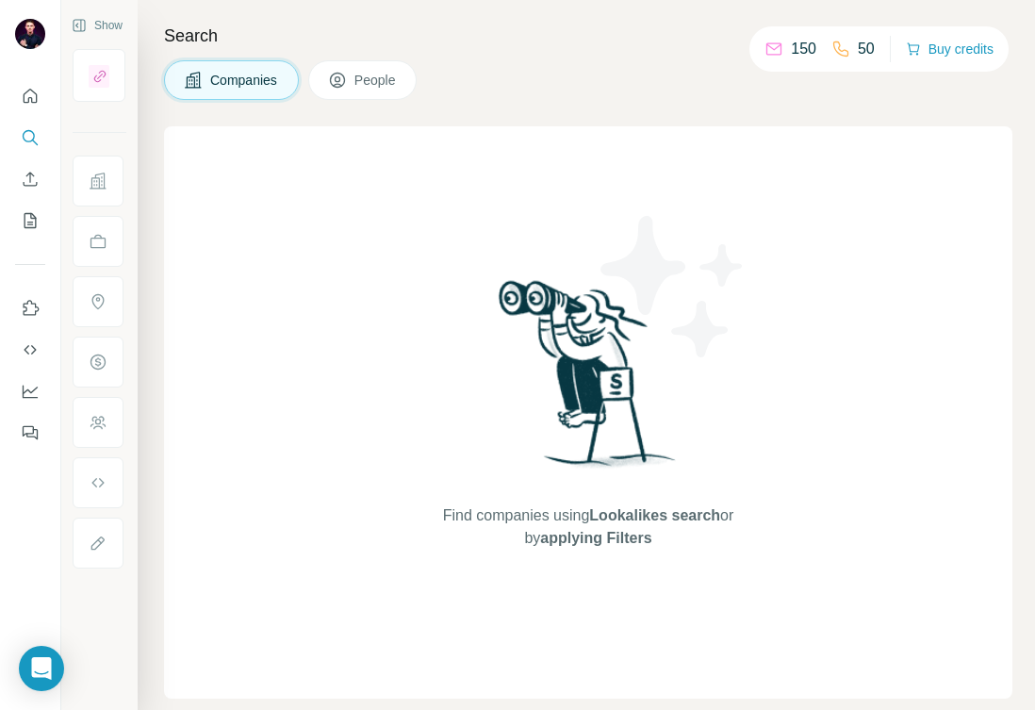
click at [380, 70] on button "People" at bounding box center [362, 80] width 109 height 40
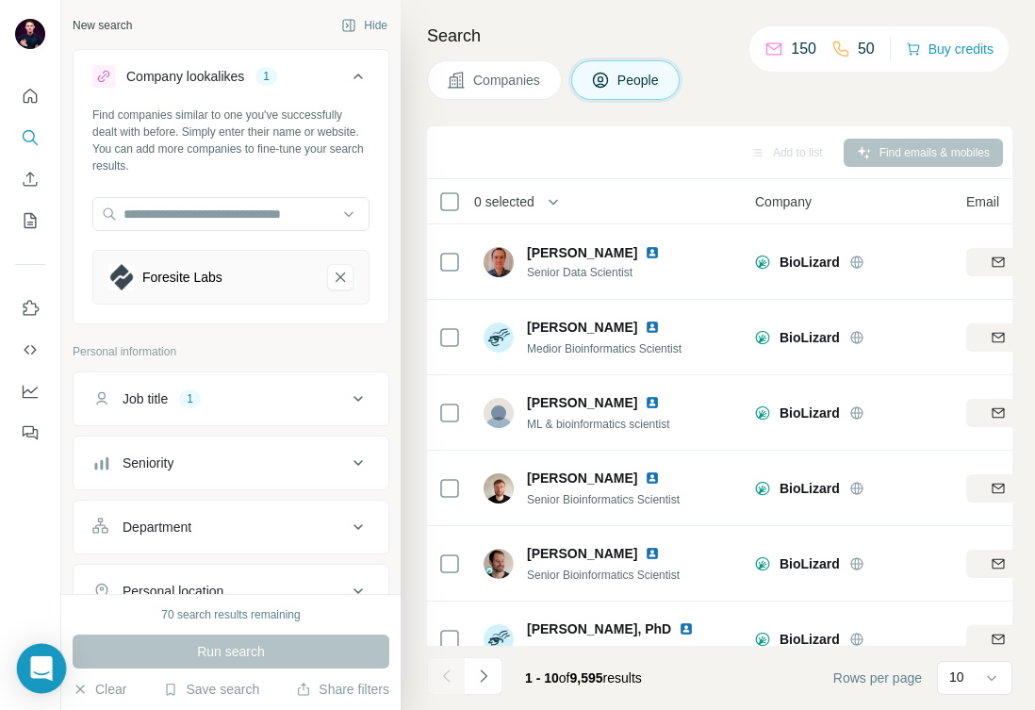
click at [51, 683] on div "Open Intercom Messenger" at bounding box center [42, 669] width 50 height 50
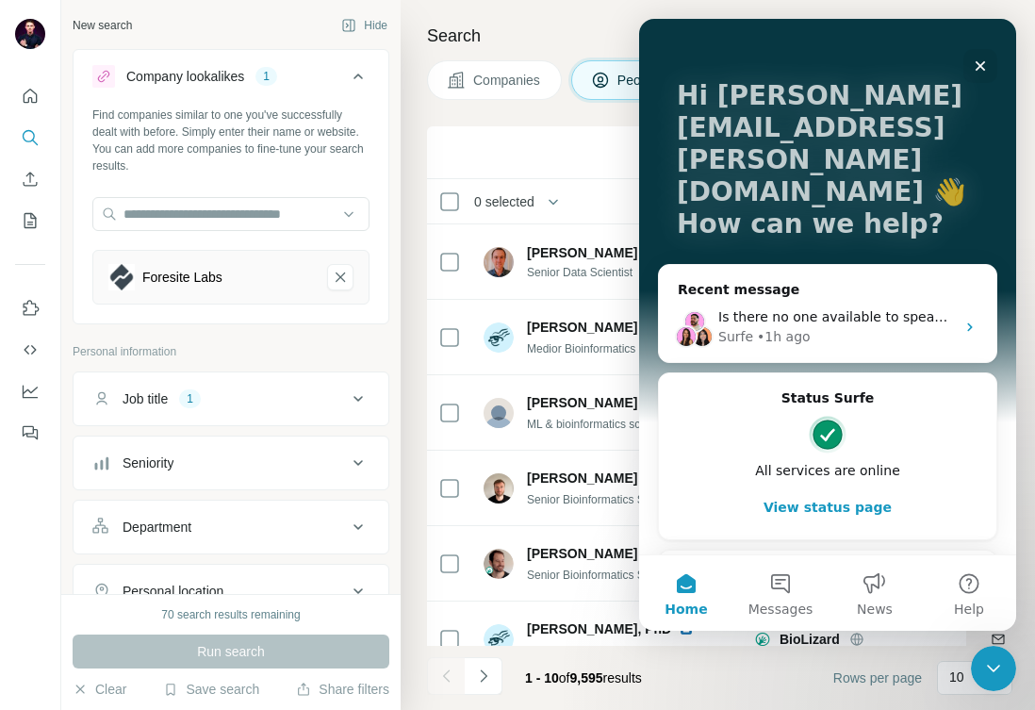
scroll to position [117, 0]
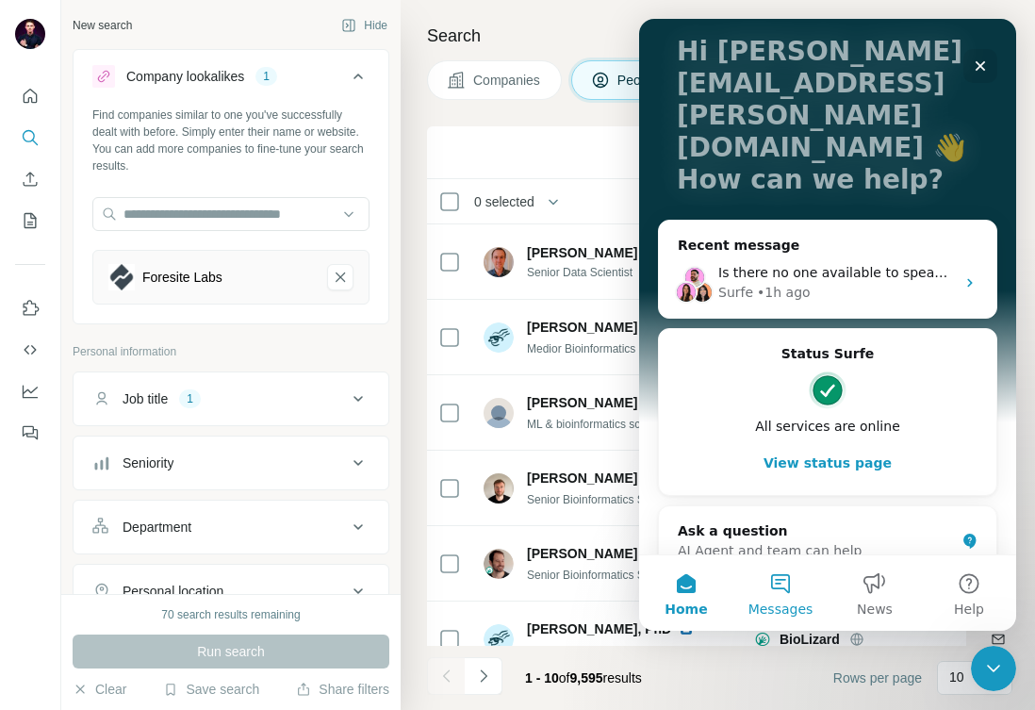
click at [794, 595] on button "Messages" at bounding box center [781, 592] width 94 height 75
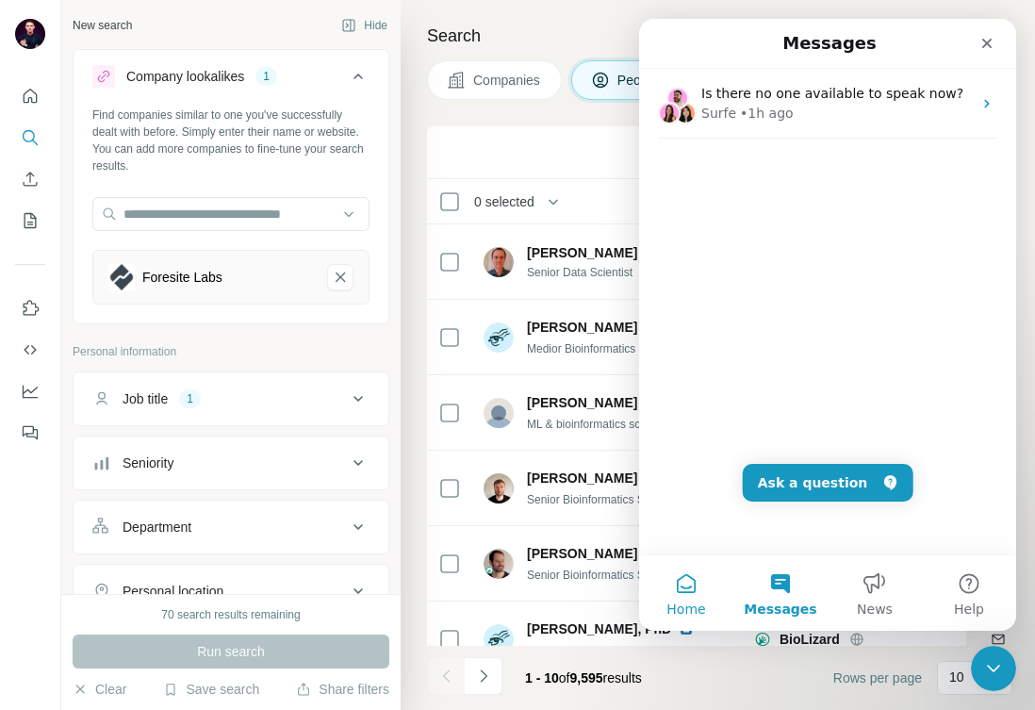
click at [679, 599] on button "Home" at bounding box center [686, 592] width 94 height 75
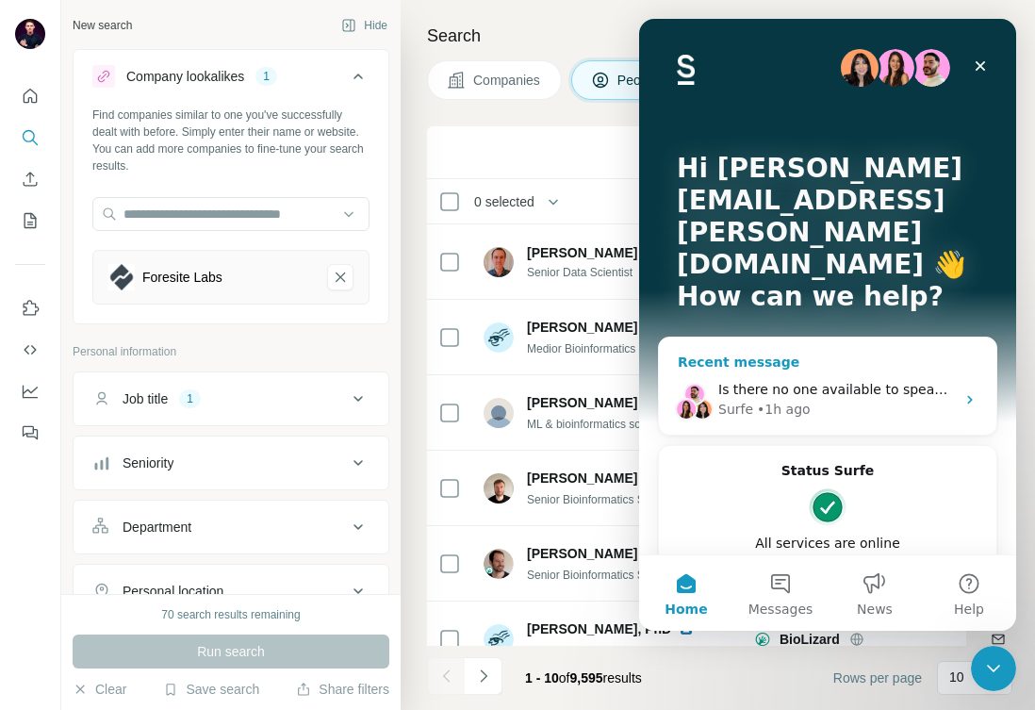
click at [805, 400] on div "Surfe • 1h ago" at bounding box center [836, 410] width 237 height 20
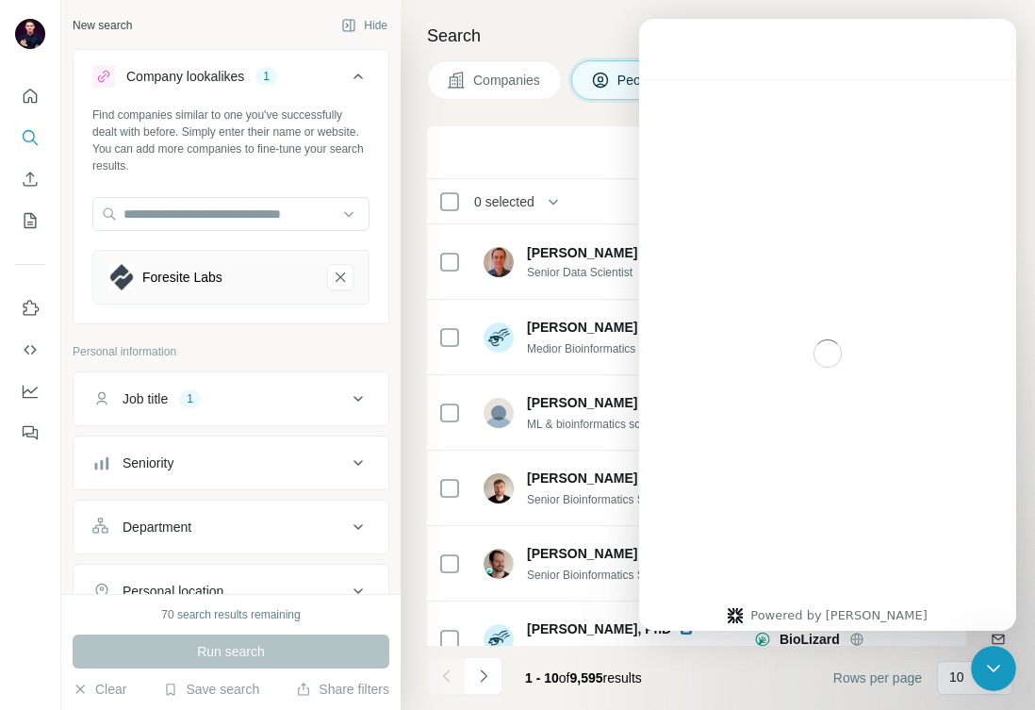
scroll to position [226, 0]
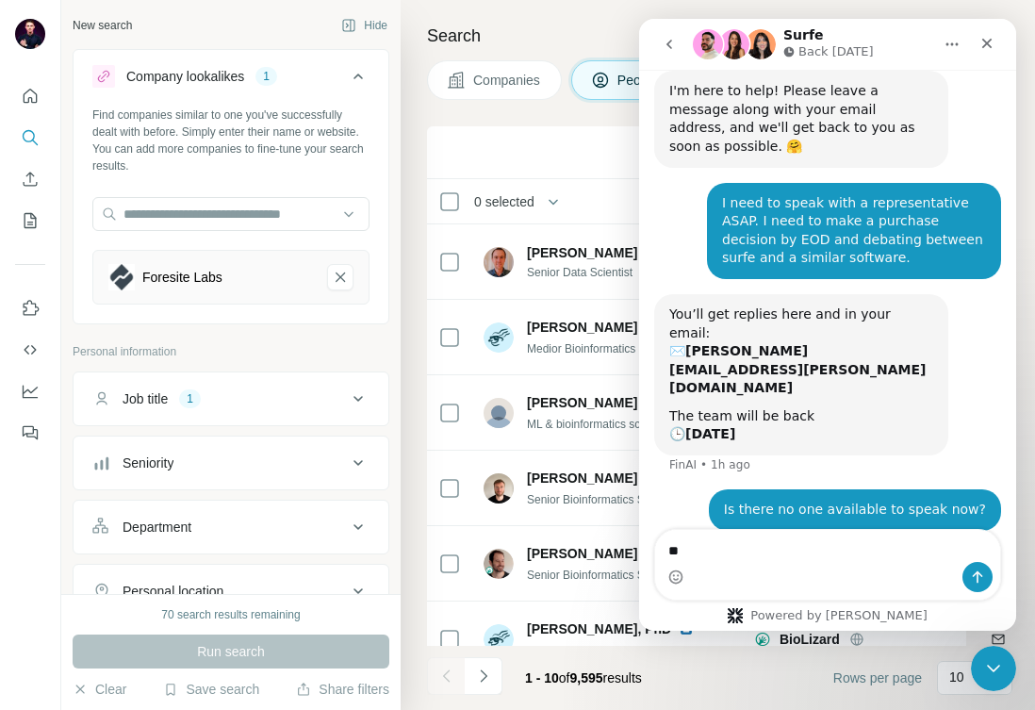
type textarea "*"
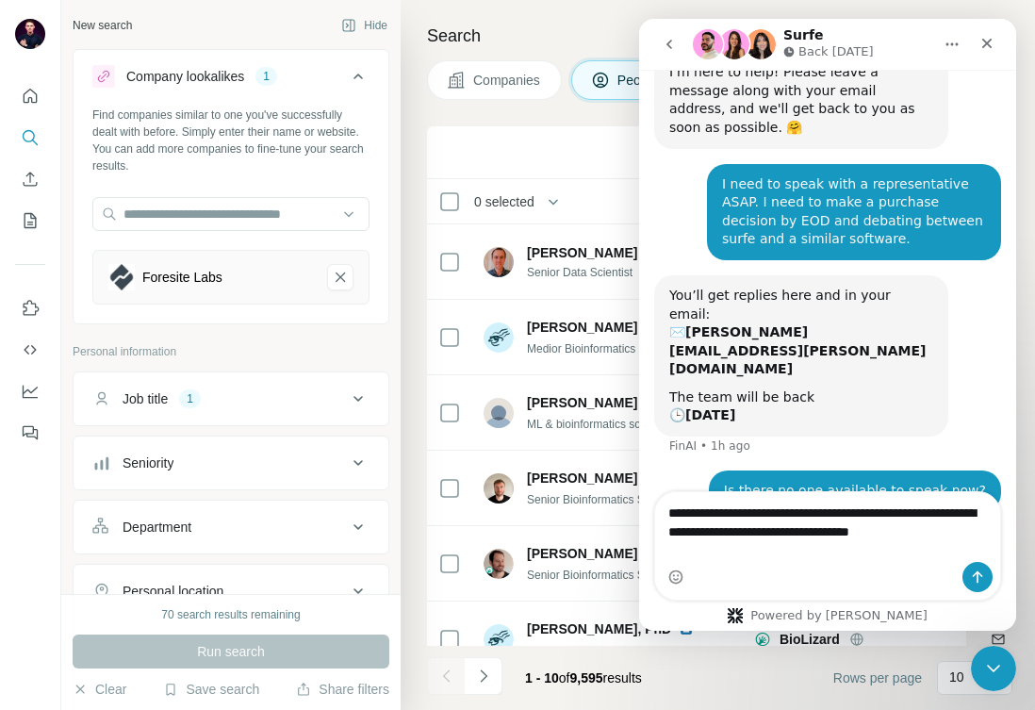
scroll to position [264, 0]
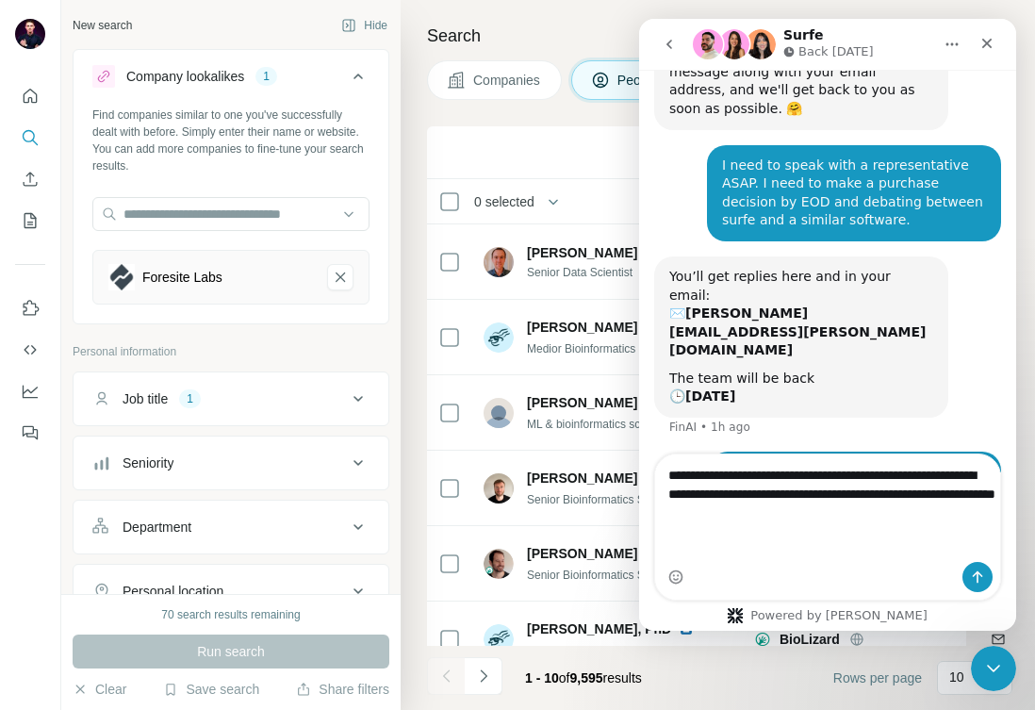
type textarea "**********"
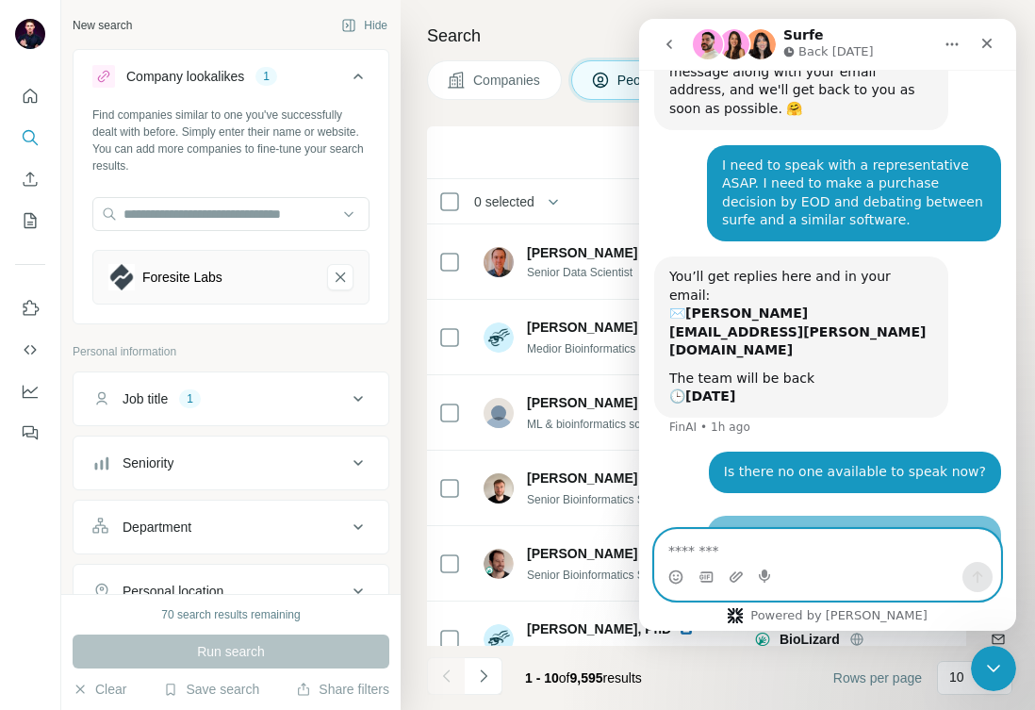
scroll to position [338, 0]
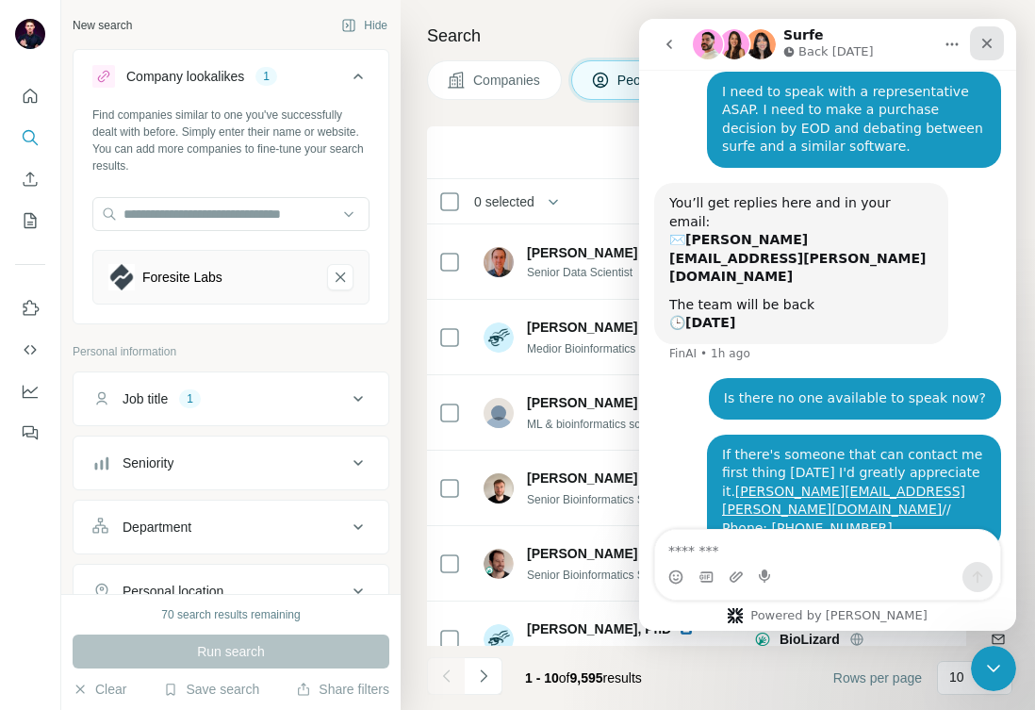
click at [992, 45] on icon "Close" at bounding box center [987, 43] width 15 height 15
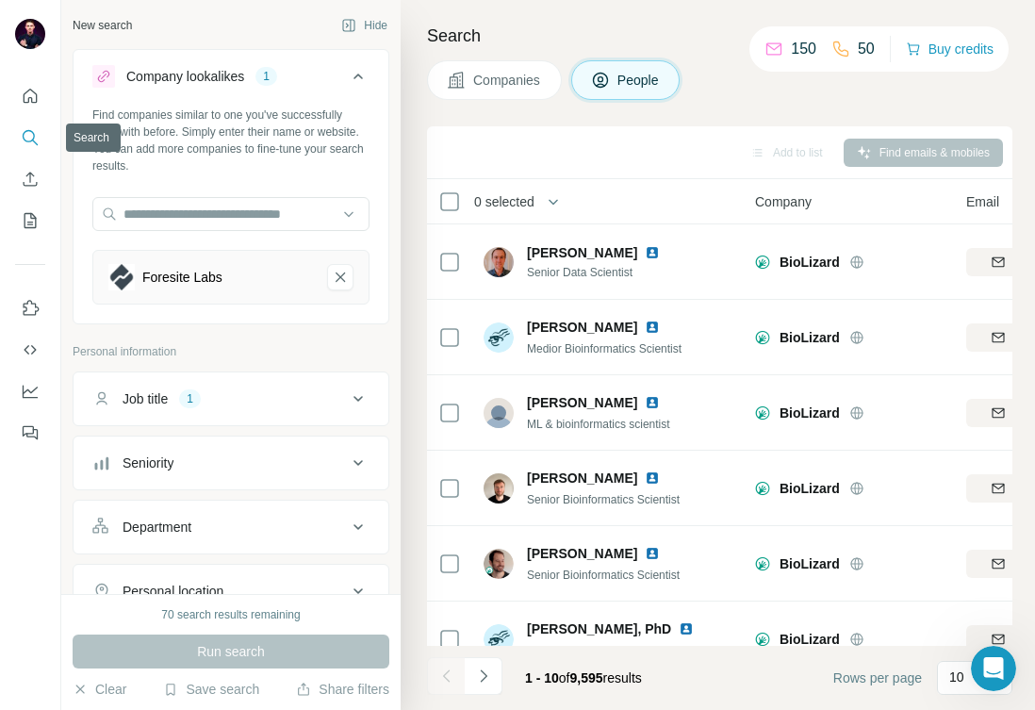
click at [23, 130] on icon "Search" at bounding box center [30, 137] width 19 height 19
click at [643, 59] on div "Search Companies People Add to list Find emails & mobiles 0 selected People Com…" at bounding box center [718, 355] width 635 height 710
click at [637, 61] on button "People" at bounding box center [625, 80] width 109 height 40
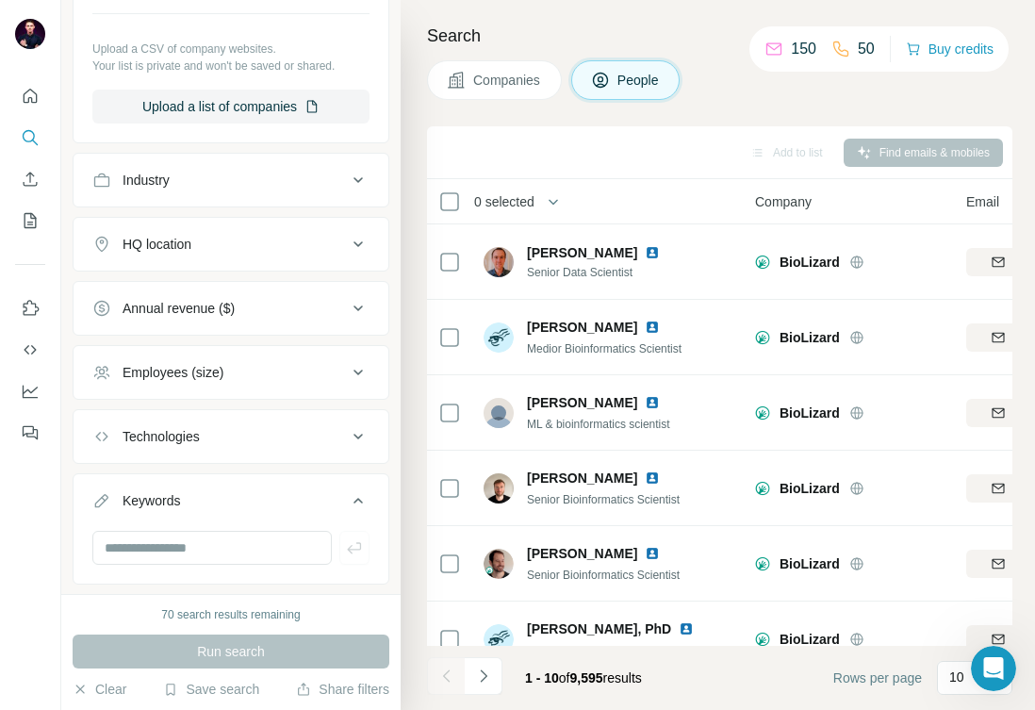
scroll to position [850, 0]
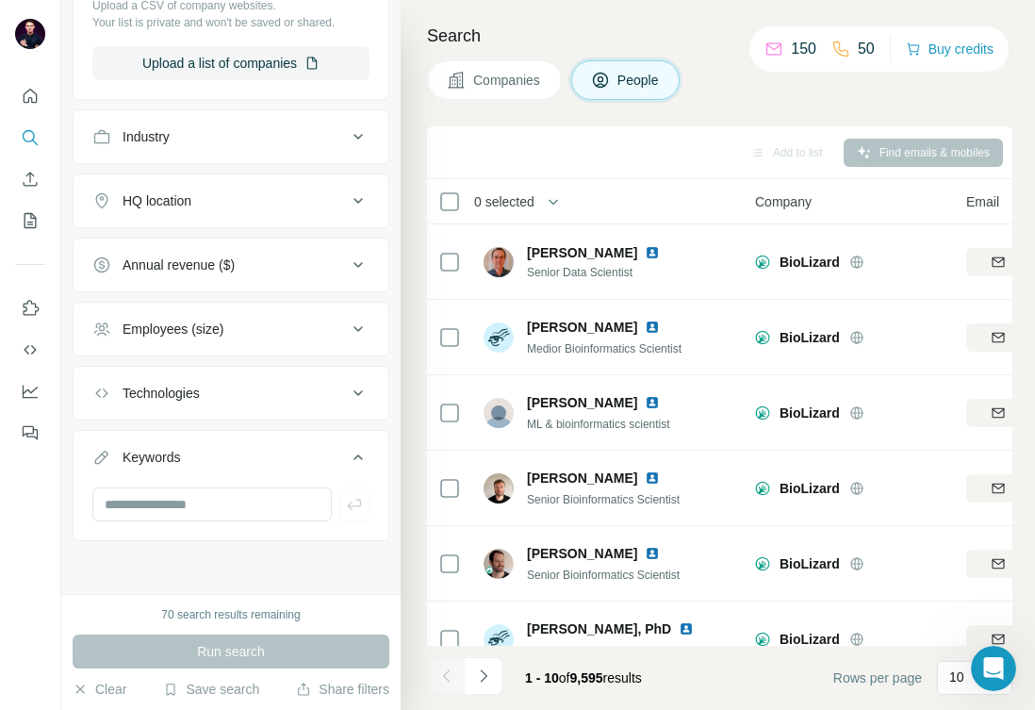
click at [507, 90] on button "Companies" at bounding box center [494, 80] width 135 height 40
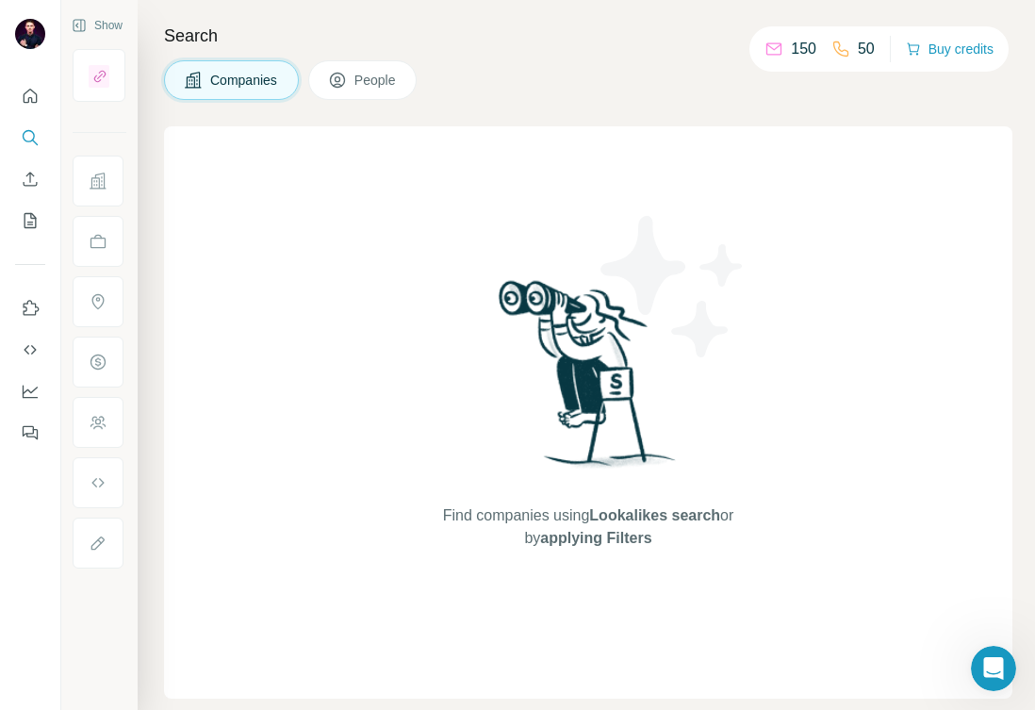
scroll to position [0, 0]
click at [358, 86] on span "People" at bounding box center [376, 80] width 43 height 19
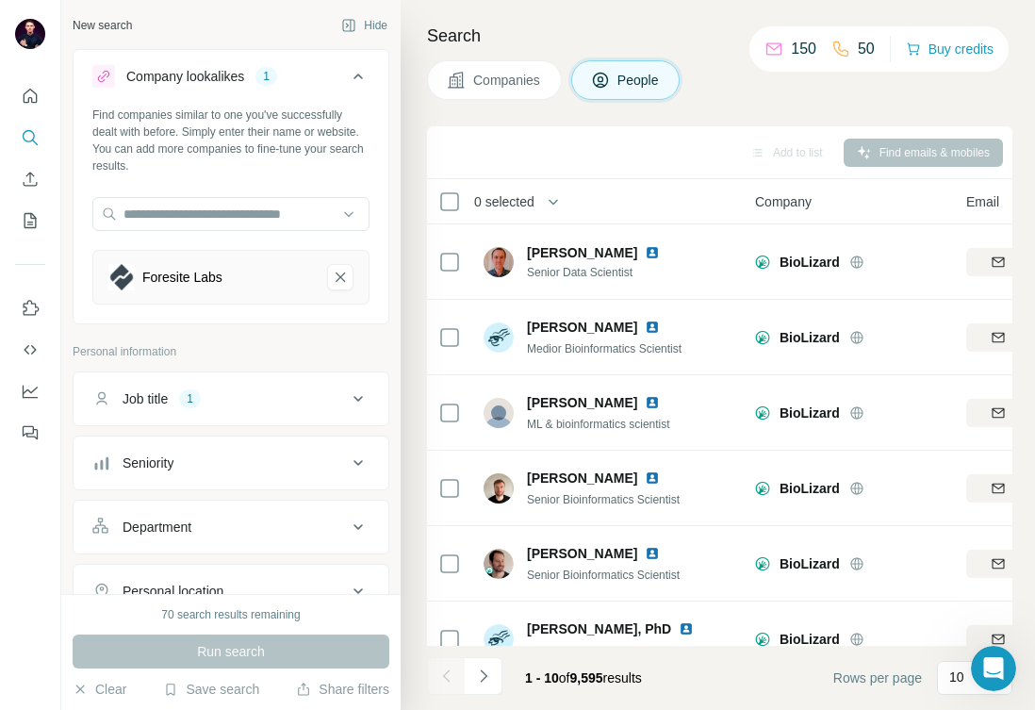
click at [913, 137] on div "Add to list Find emails & mobiles" at bounding box center [720, 152] width 567 height 33
click at [897, 141] on div "Add to list Find emails & mobiles" at bounding box center [720, 152] width 567 height 33
click at [787, 141] on div "Add to list" at bounding box center [786, 153] width 99 height 28
click at [559, 207] on icon "button" at bounding box center [553, 201] width 19 height 19
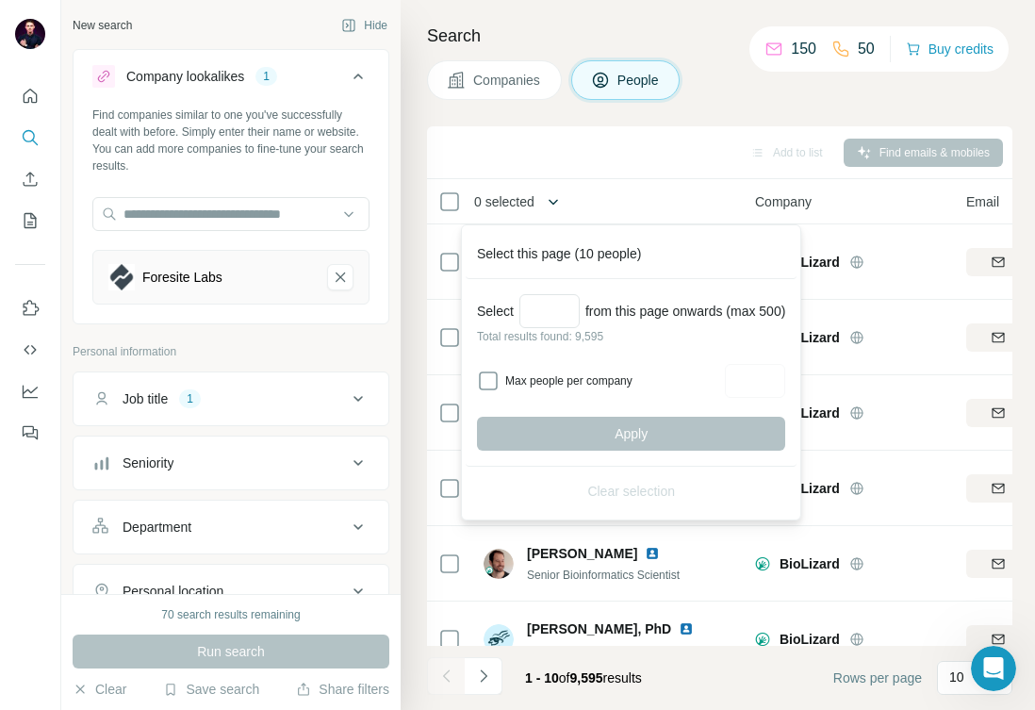
click at [559, 207] on icon "button" at bounding box center [553, 201] width 19 height 19
click at [547, 194] on button "button" at bounding box center [554, 202] width 38 height 38
click at [633, 140] on div "Add to list Find emails & mobiles" at bounding box center [720, 152] width 567 height 33
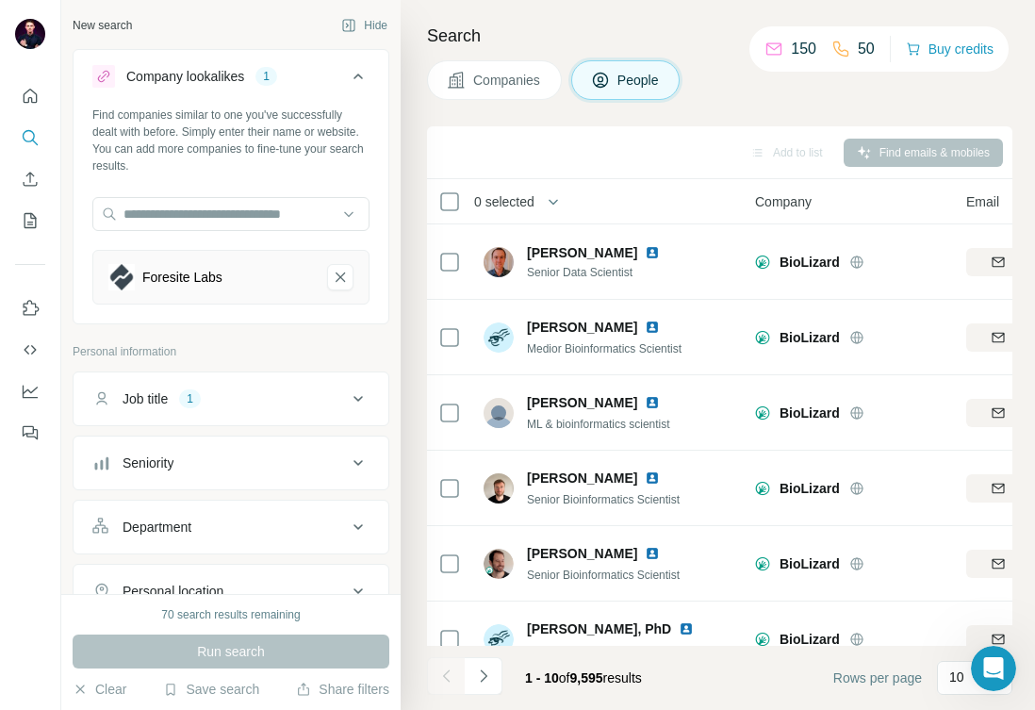
click at [362, 145] on div "Find companies similar to one you've successfully dealt with before. Simply ent…" at bounding box center [230, 141] width 277 height 68
click at [227, 80] on div "Company lookalikes" at bounding box center [185, 76] width 118 height 19
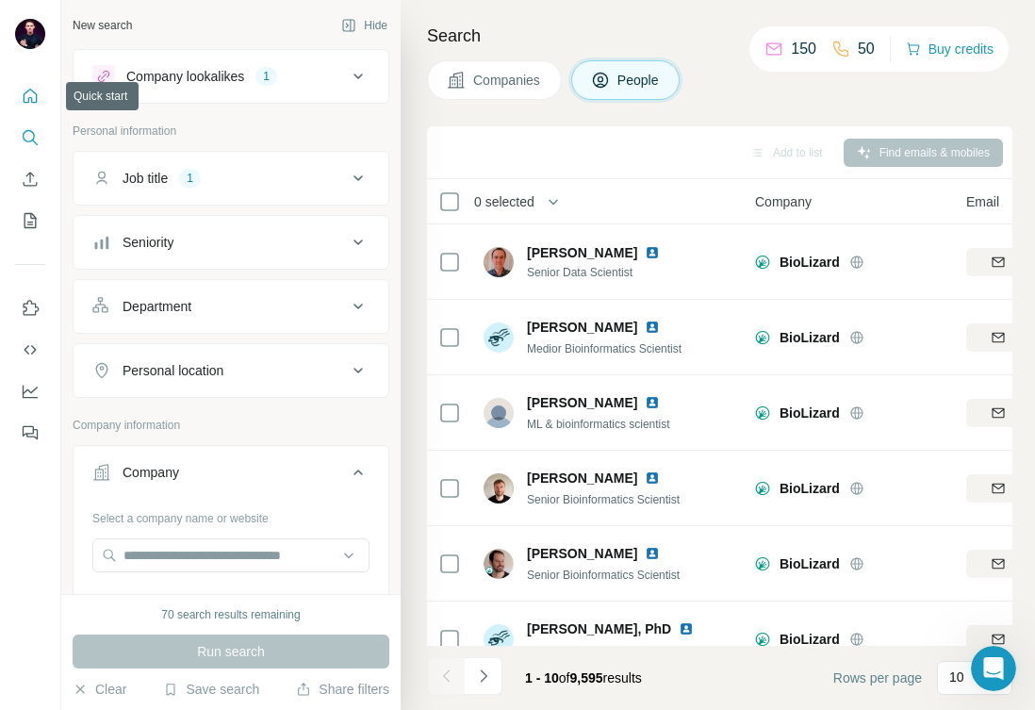
click at [25, 88] on icon "Quick start" at bounding box center [30, 96] width 19 height 19
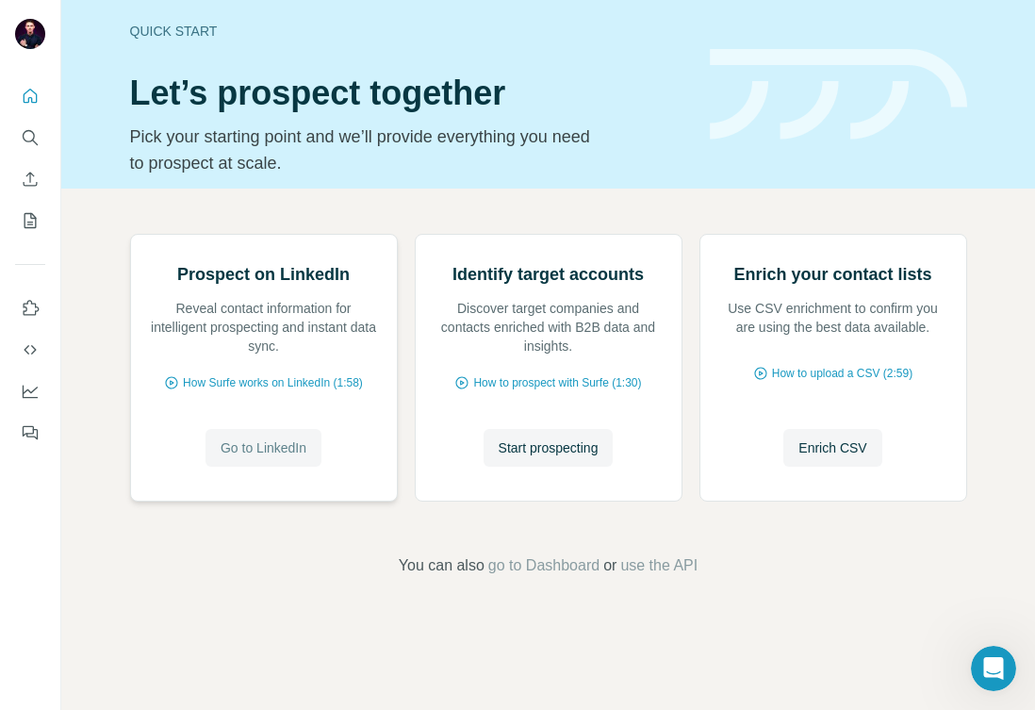
click at [256, 457] on span "Go to LinkedIn" at bounding box center [264, 447] width 86 height 19
